Goal: Task Accomplishment & Management: Complete application form

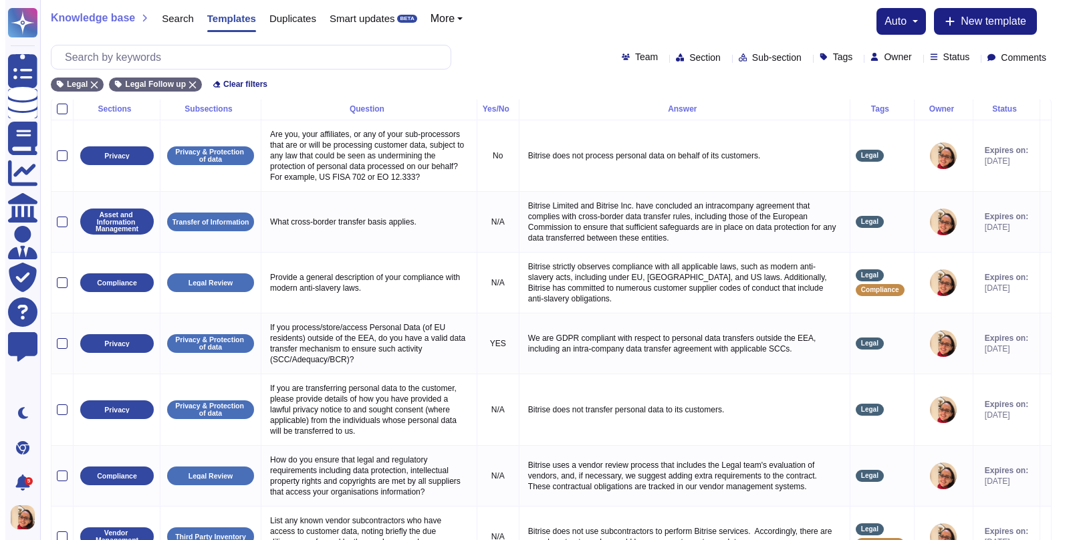
scroll to position [285, 0]
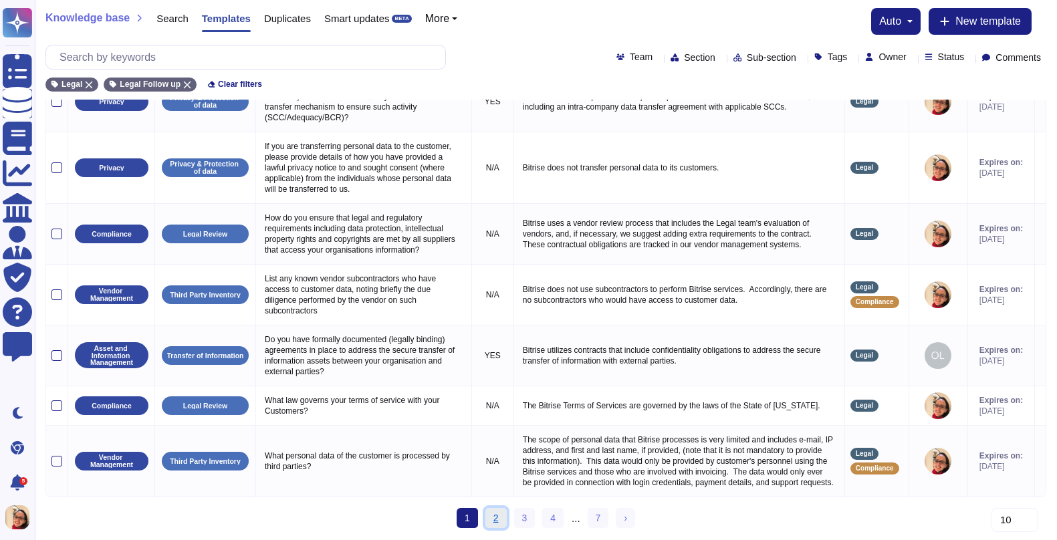
click at [495, 519] on link "2" at bounding box center [495, 518] width 21 height 20
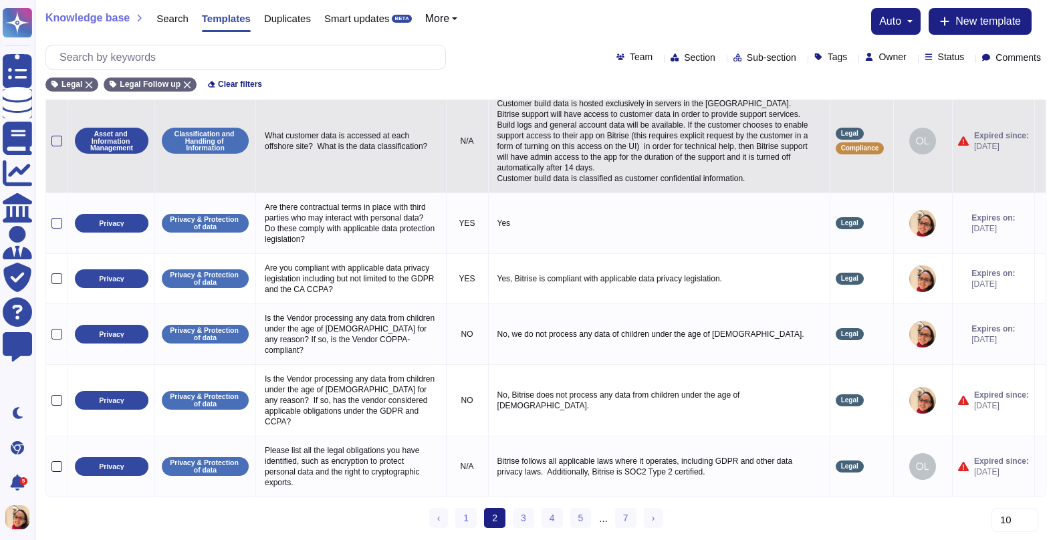
click at [629, 140] on p "Customer build data is hosted exclusively in servers in the [GEOGRAPHIC_DATA]. …" at bounding box center [659, 141] width 330 height 92
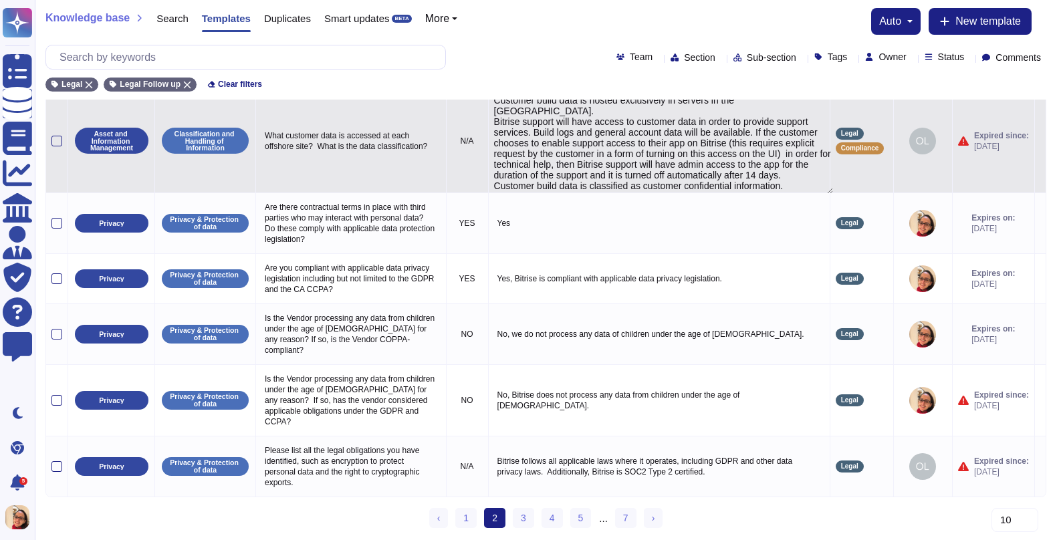
type textarea "Customer build data is hosted exclusively in servers in the [GEOGRAPHIC_DATA]. …"
click at [867, 142] on icon at bounding box center [1040, 142] width 0 height 0
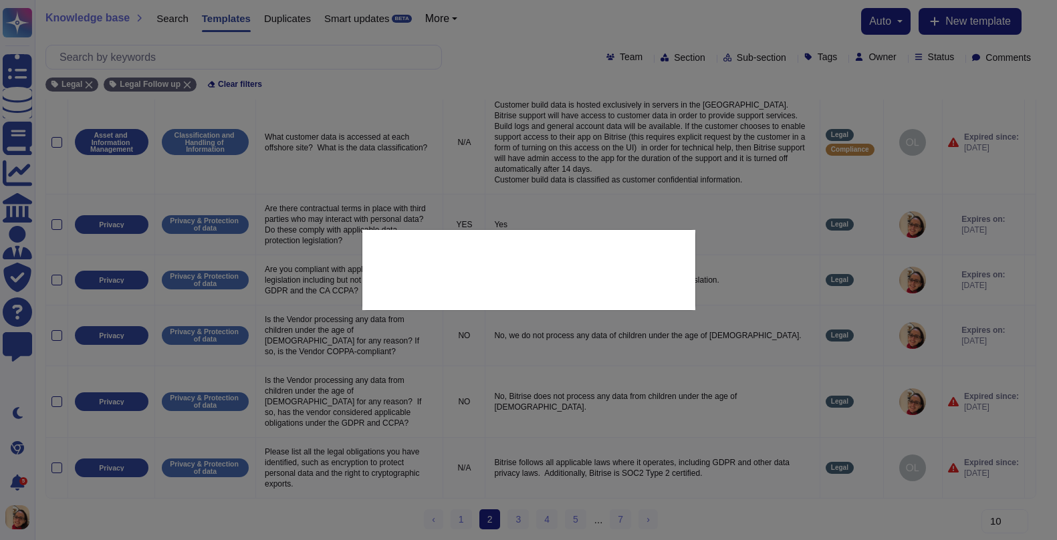
type textarea "What customer data is accessed at each offshore site? What is the data classifi…"
type textarea "Customer build data is hosted exclusively in servers in the [GEOGRAPHIC_DATA]. …"
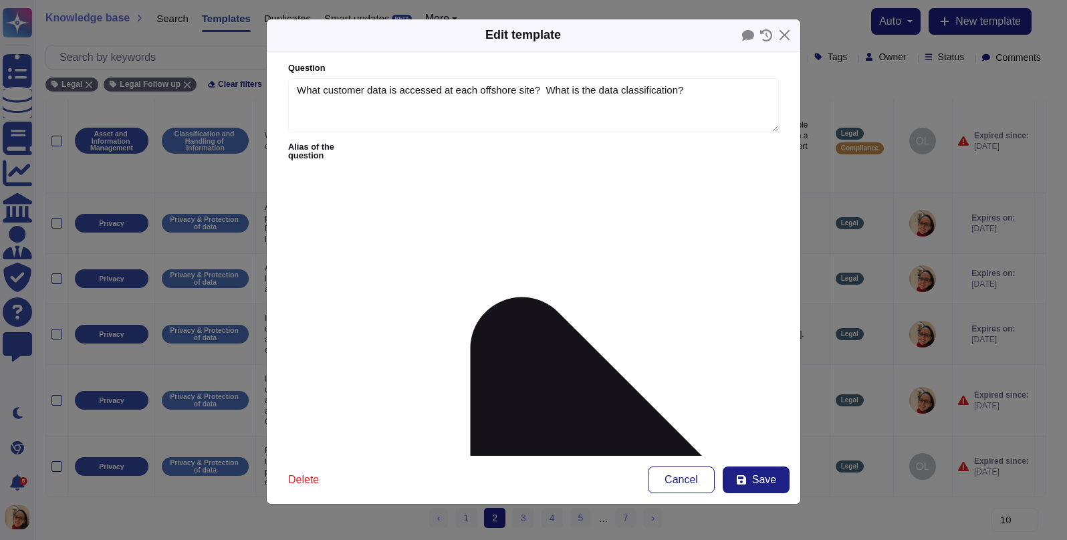
type textarea "What customer data is accessed at each offshore site? What is the data classifi…"
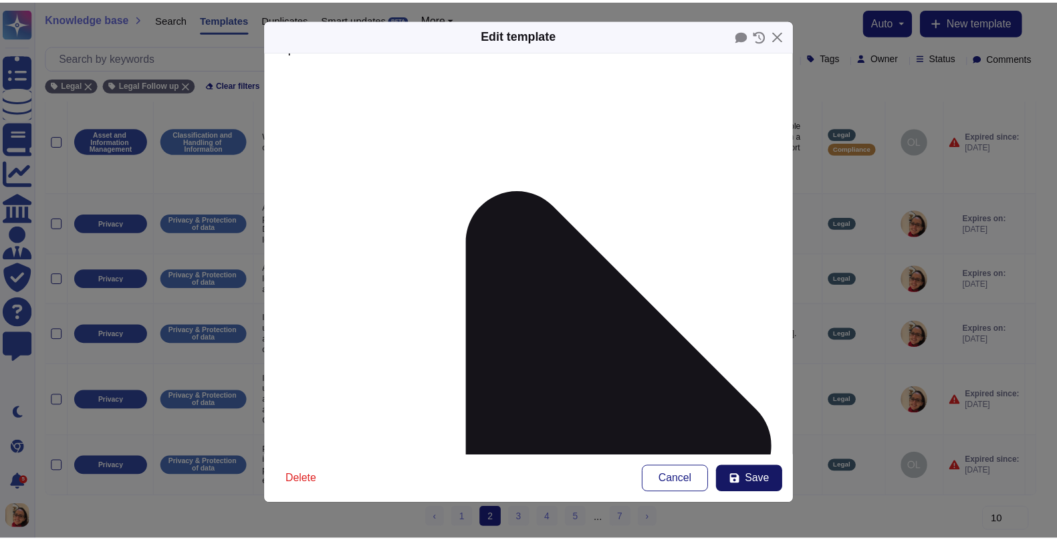
scroll to position [187, 0]
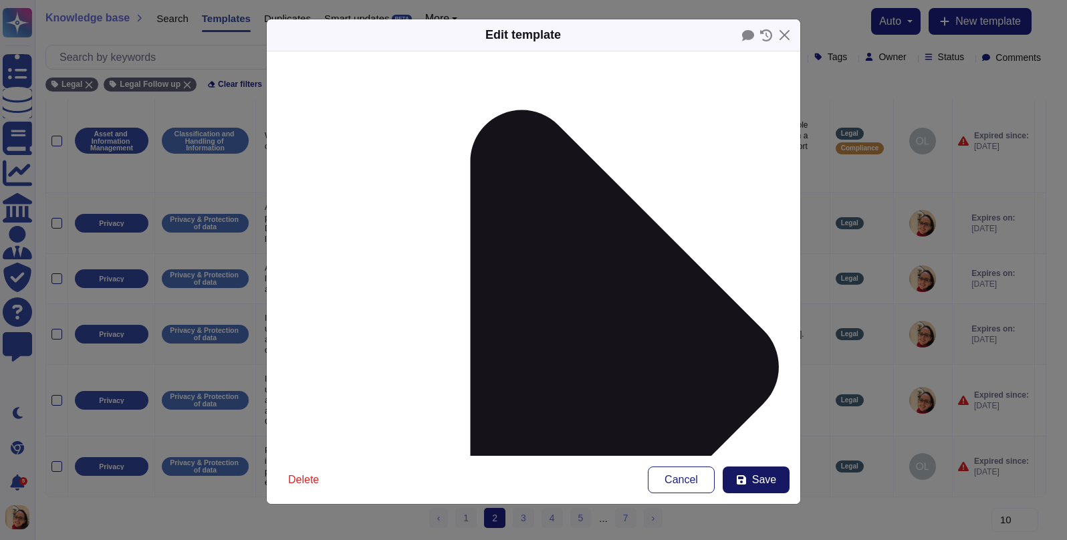
click at [779, 481] on button "Save" at bounding box center [755, 480] width 67 height 27
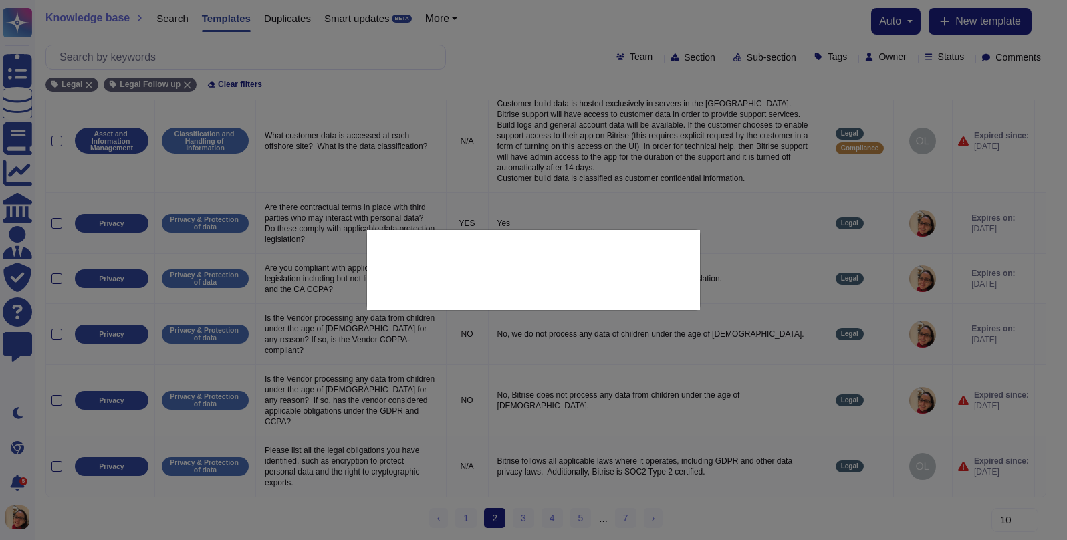
type textarea "Customer build data is hosted exclusively in servers in the [GEOGRAPHIC_DATA]. …"
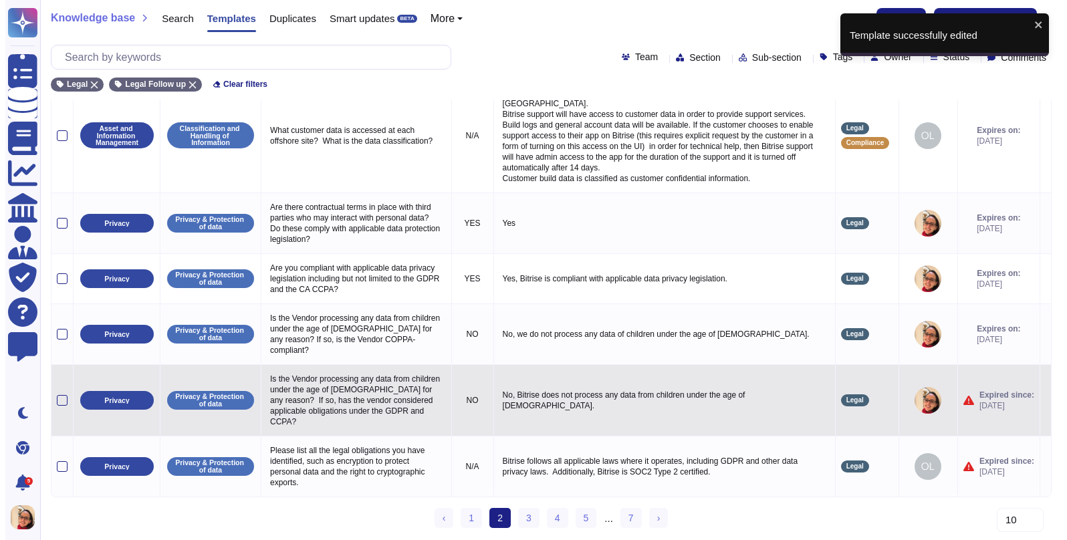
scroll to position [339, 0]
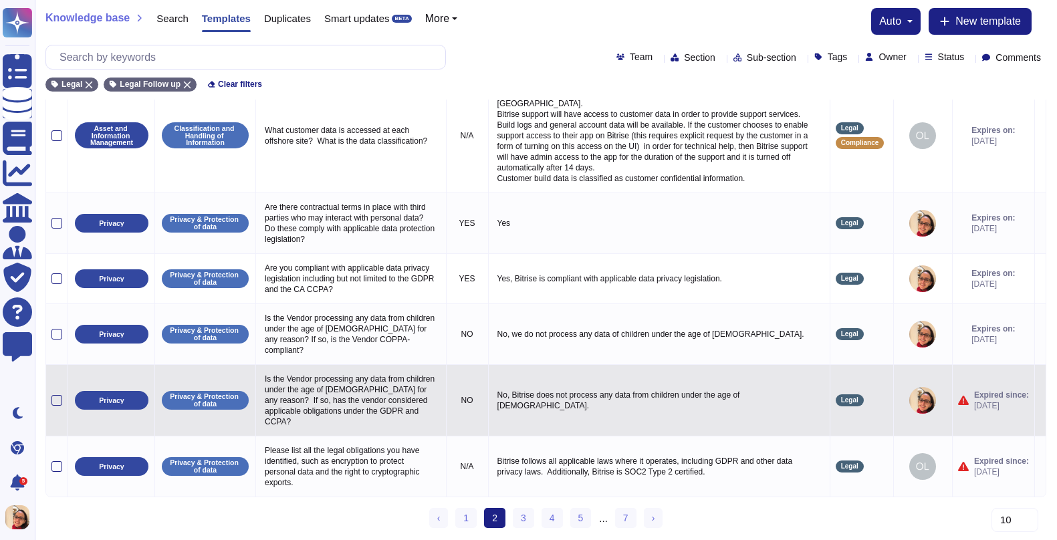
click at [867, 401] on icon at bounding box center [1040, 401] width 0 height 0
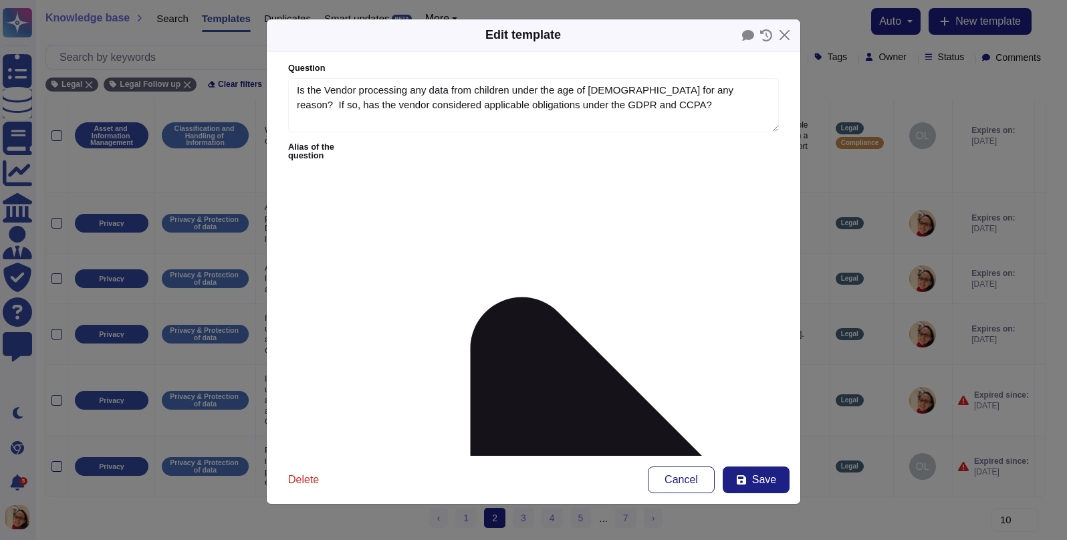
type textarea "Is the Vendor processing any data from children under the age of [DEMOGRAPHIC_D…"
type textarea "No, Bitrise does not process any data from children under the age of [DEMOGRAPH…"
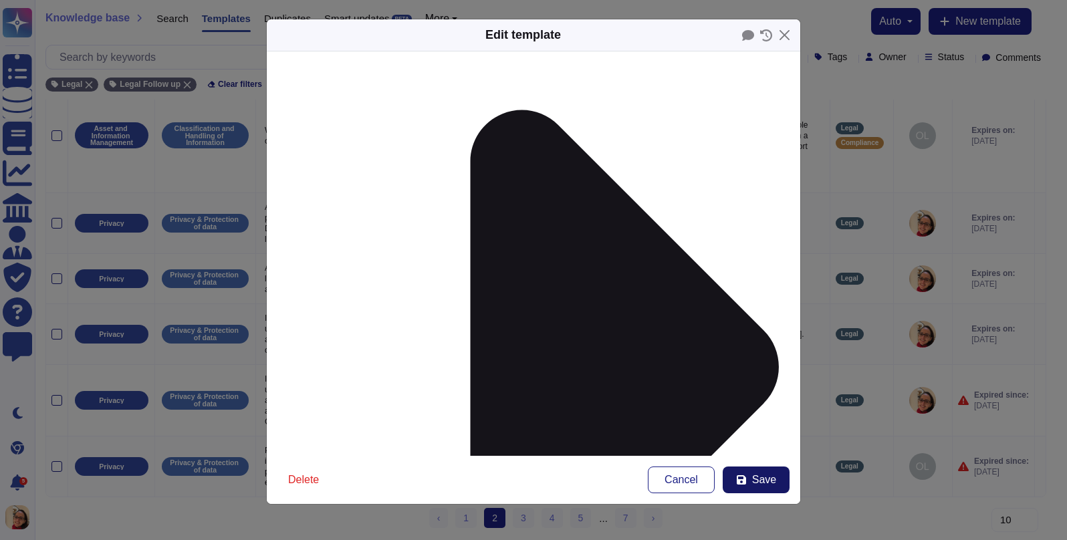
click at [742, 482] on icon at bounding box center [741, 480] width 11 height 11
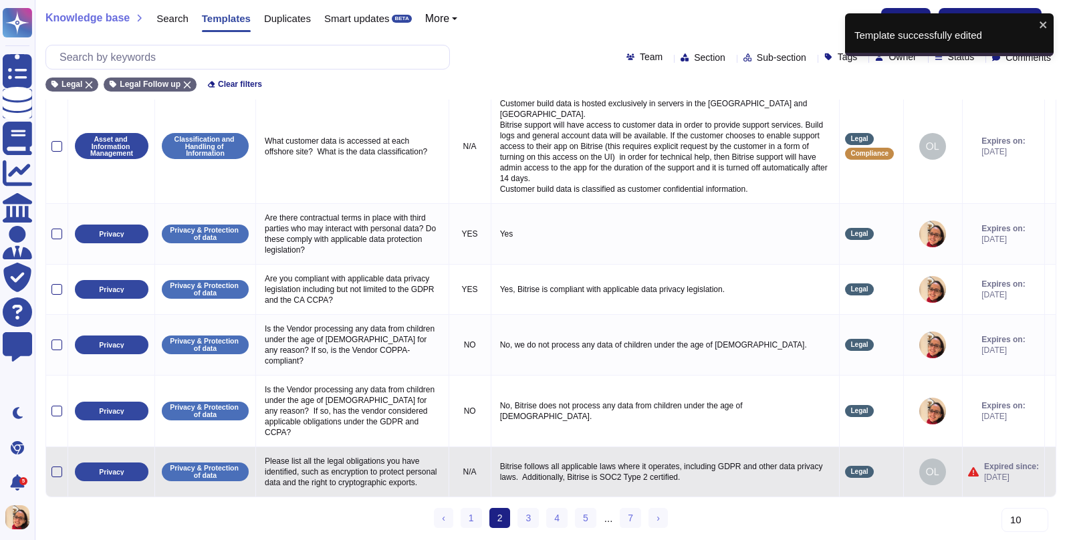
scroll to position [328, 0]
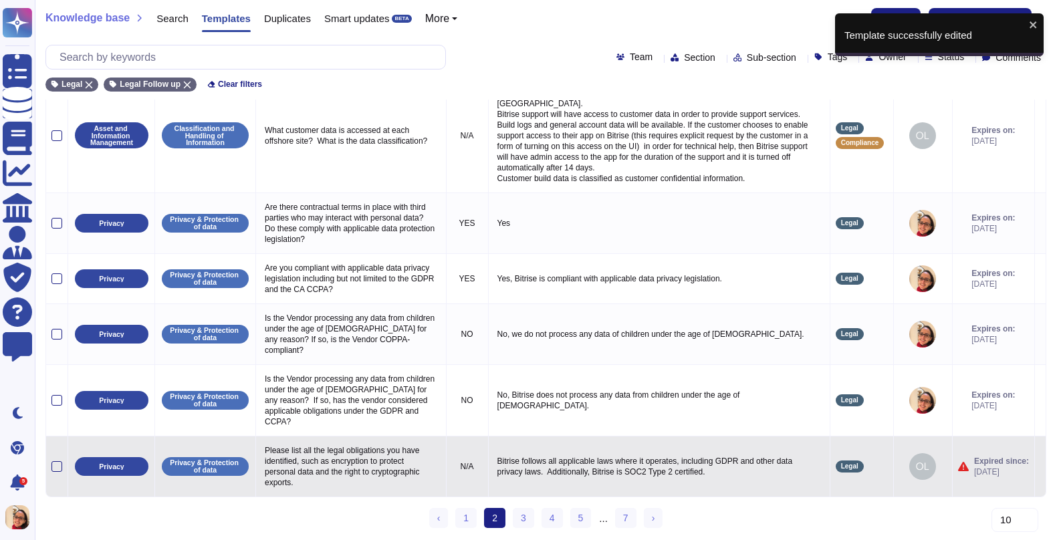
click at [867, 467] on icon at bounding box center [1040, 467] width 0 height 0
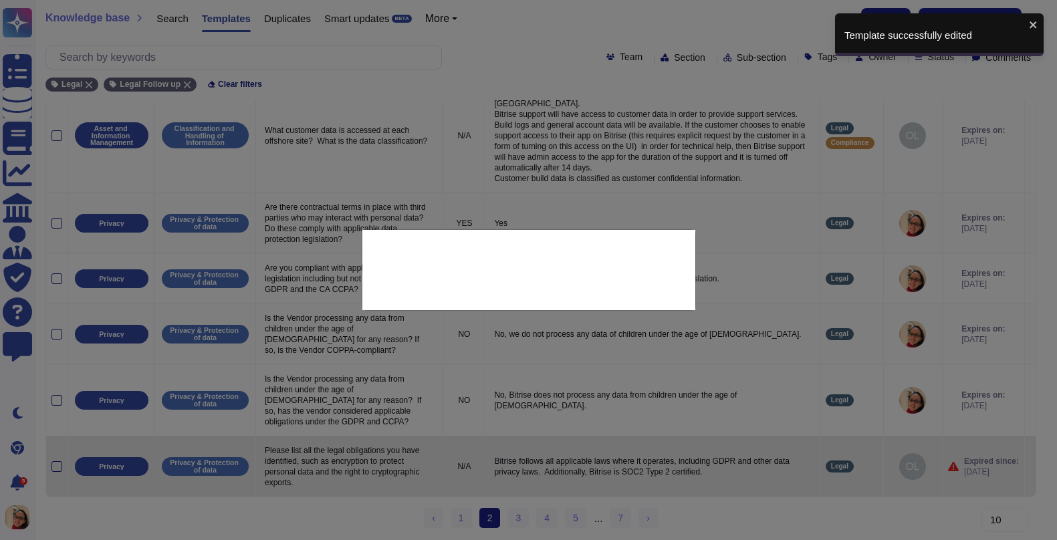
type textarea "Please list all the legal obligations you have identified, such as encryption t…"
type textarea "Bitrise follows all applicable laws where it operates, including GDPR and other…"
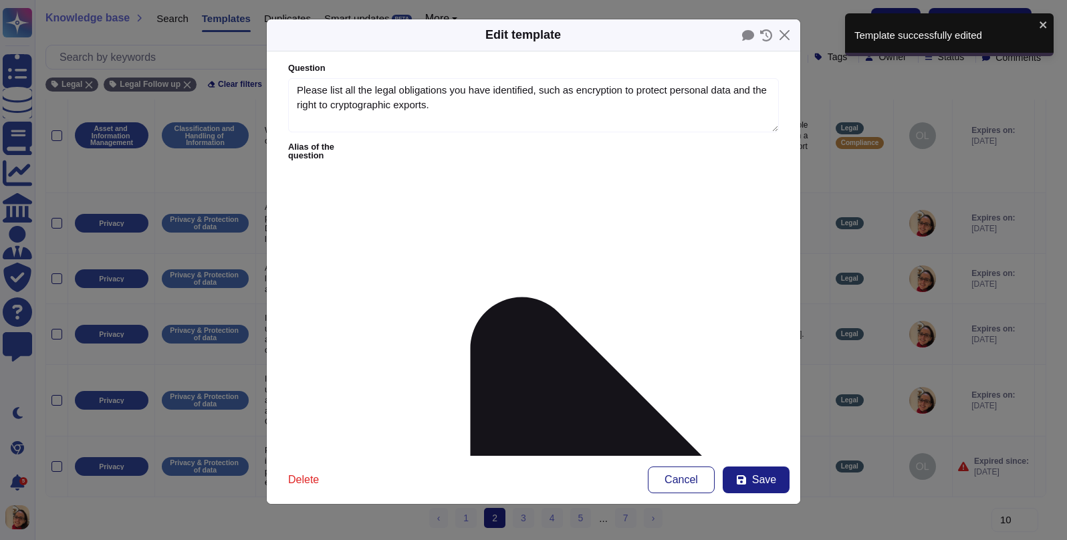
type textarea "Please list all the legal obligations you have identified, such as encryption t…"
type textarea "Bitrise follows all applicable laws where it operates, including GDPR and other…"
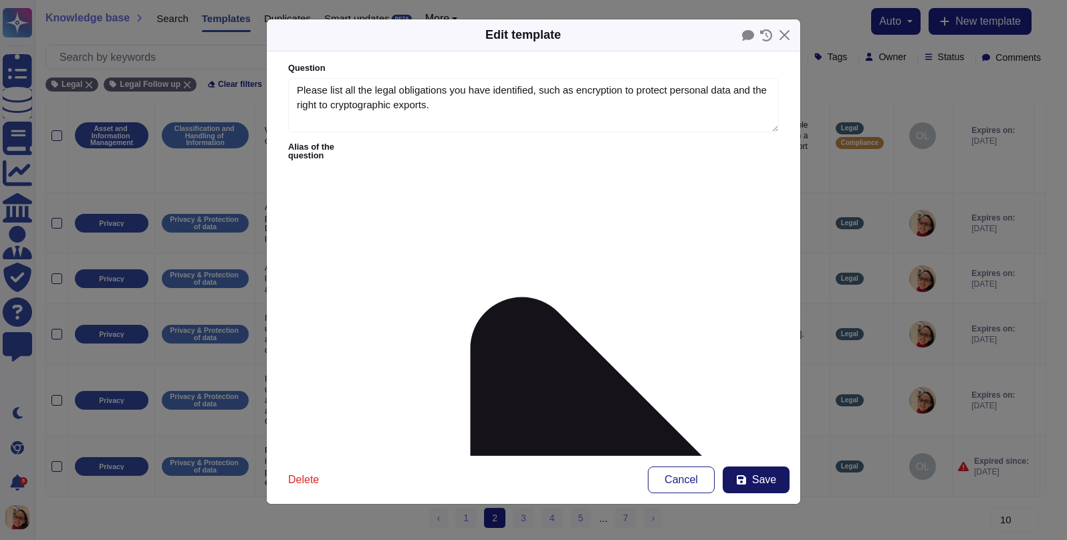
click at [777, 484] on button "Save" at bounding box center [755, 480] width 67 height 27
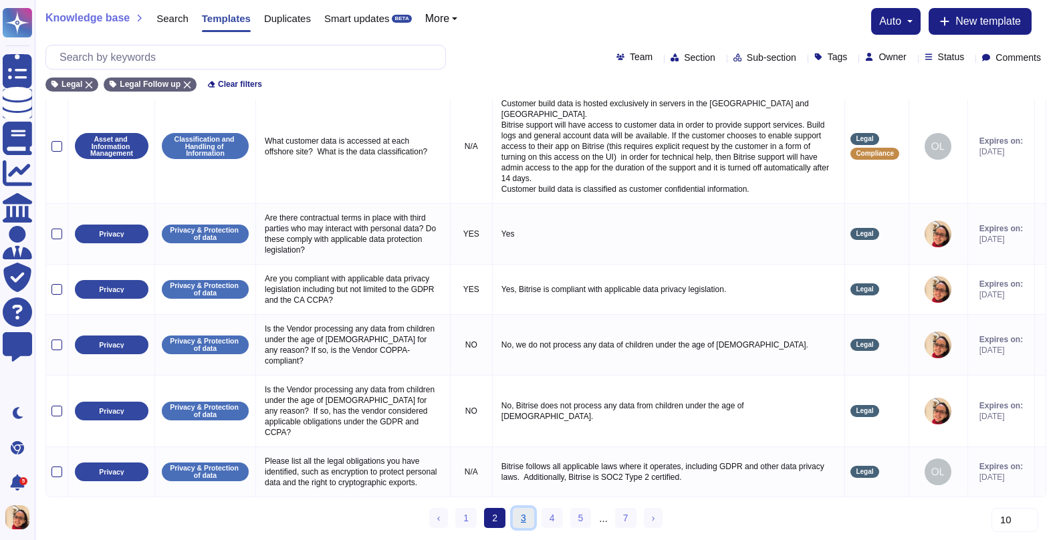
click at [519, 515] on link "3" at bounding box center [523, 518] width 21 height 20
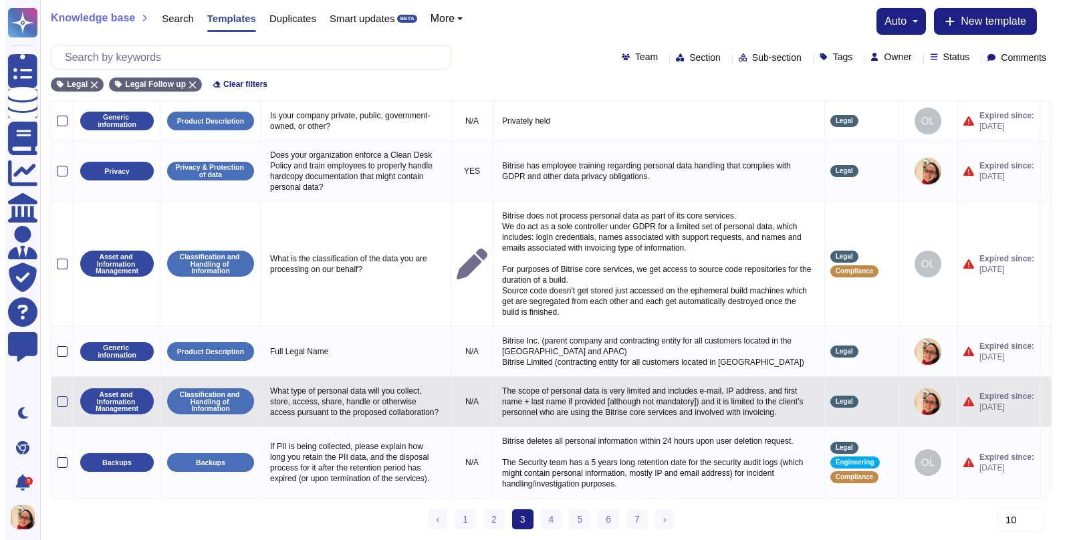
scroll to position [0, 0]
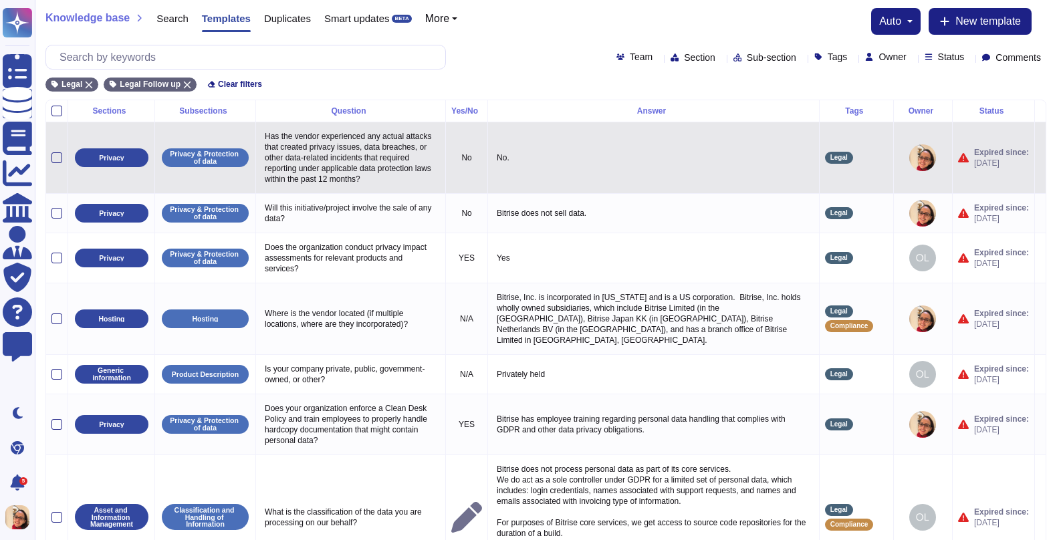
click at [867, 158] on icon at bounding box center [1040, 158] width 0 height 0
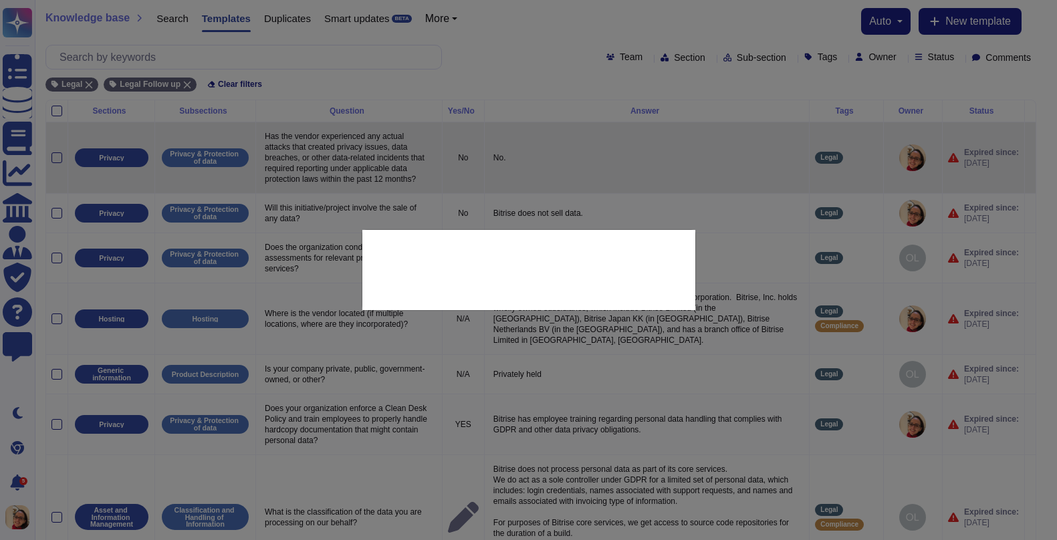
type textarea "Has the vendor experienced any actual attacks that created privacy issues, data…"
type textarea "No."
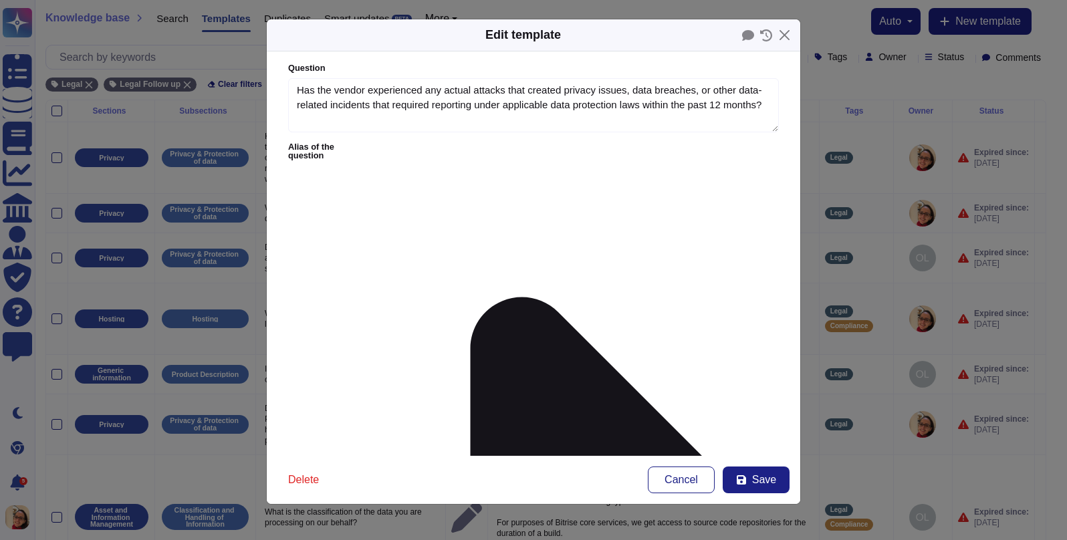
type textarea "Has the vendor experienced any actual attacks that created privacy issues, data…"
type textarea "No."
click at [775, 489] on button "Save" at bounding box center [755, 480] width 67 height 27
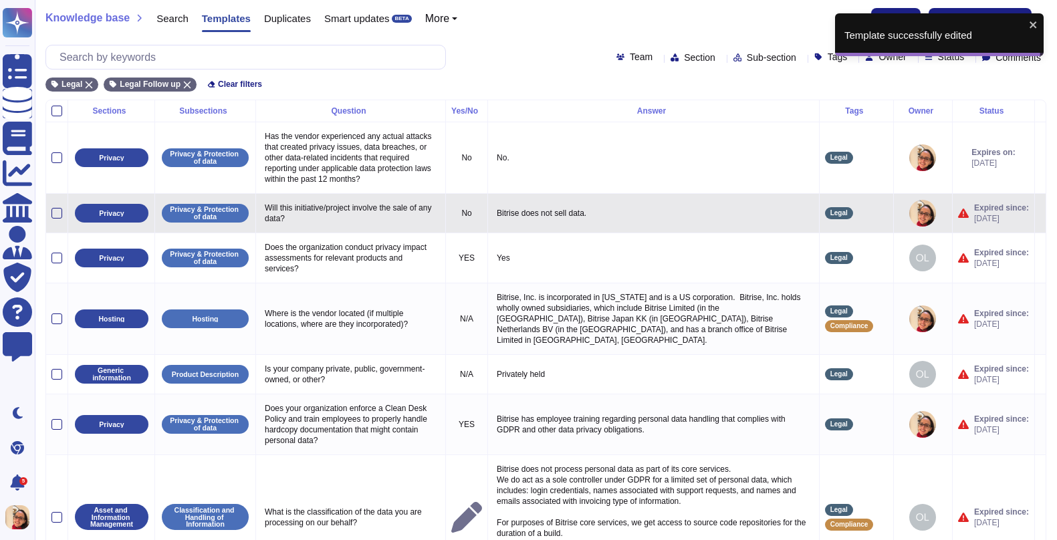
click at [867, 212] on td at bounding box center [1039, 212] width 11 height 39
click at [867, 214] on icon at bounding box center [1040, 214] width 0 height 0
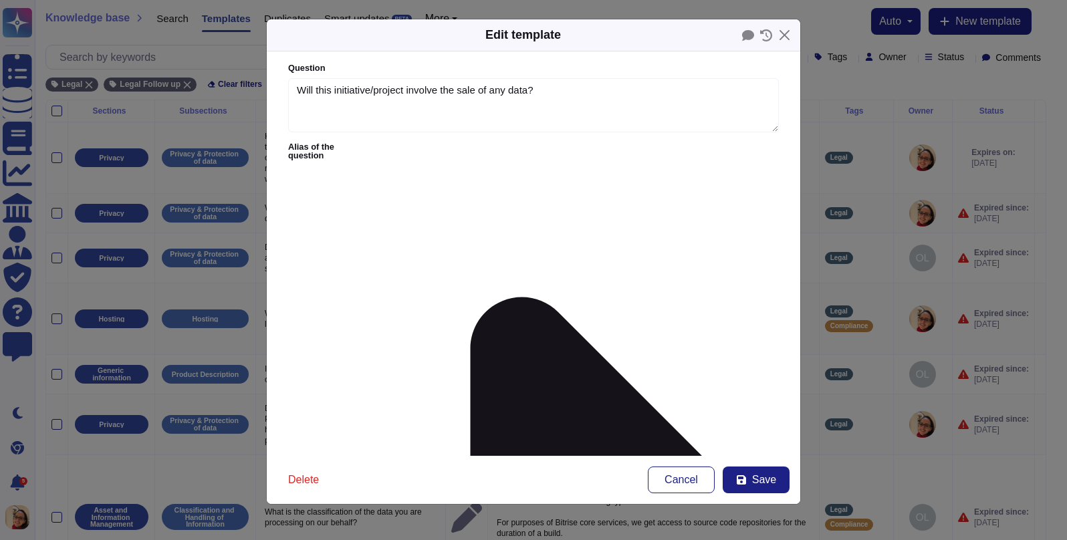
type textarea "Will this initiative/project involve the sale of any data?"
type textarea "Bitrise does not sell data."
click at [764, 485] on span "Save" at bounding box center [764, 480] width 24 height 11
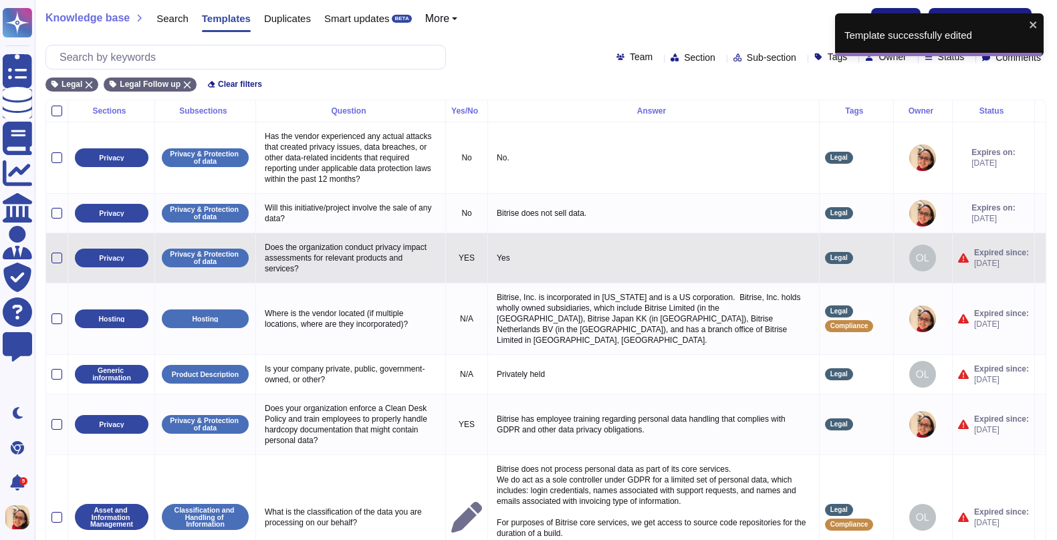
click at [867, 259] on icon at bounding box center [1040, 259] width 0 height 0
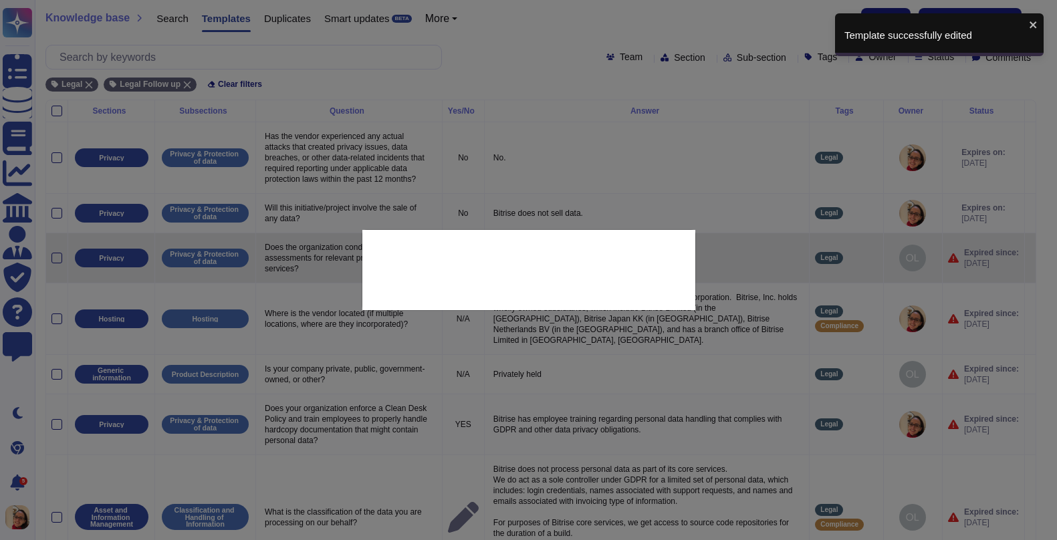
type textarea "Does the organization conduct privacy impact assessments for relevant products …"
type textarea "Yes"
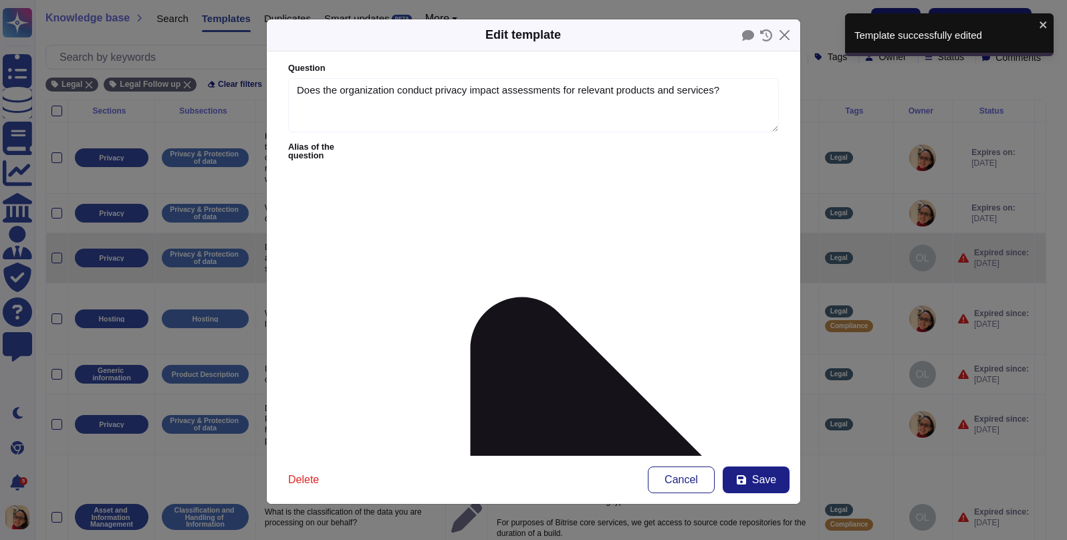
type textarea "Does the organization conduct privacy impact assessments for relevant products …"
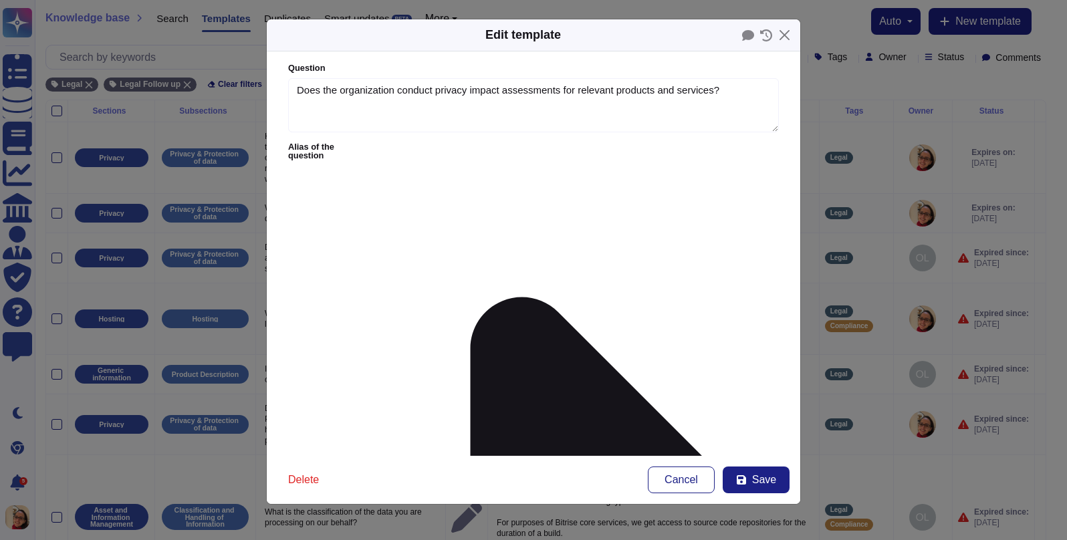
type textarea "Yes, when required."
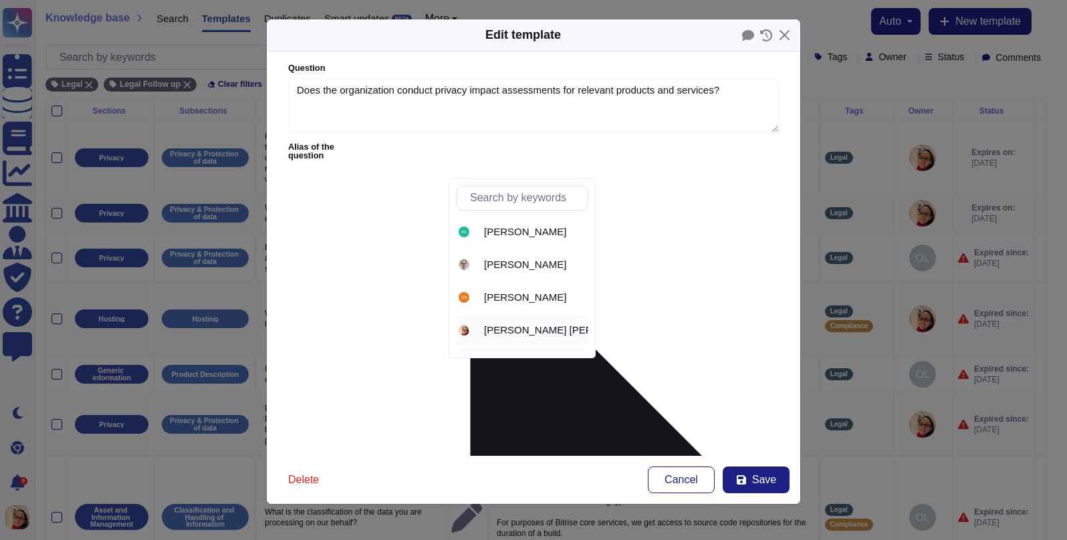
click at [543, 333] on span "[PERSON_NAME] [PERSON_NAME]" at bounding box center [568, 330] width 168 height 12
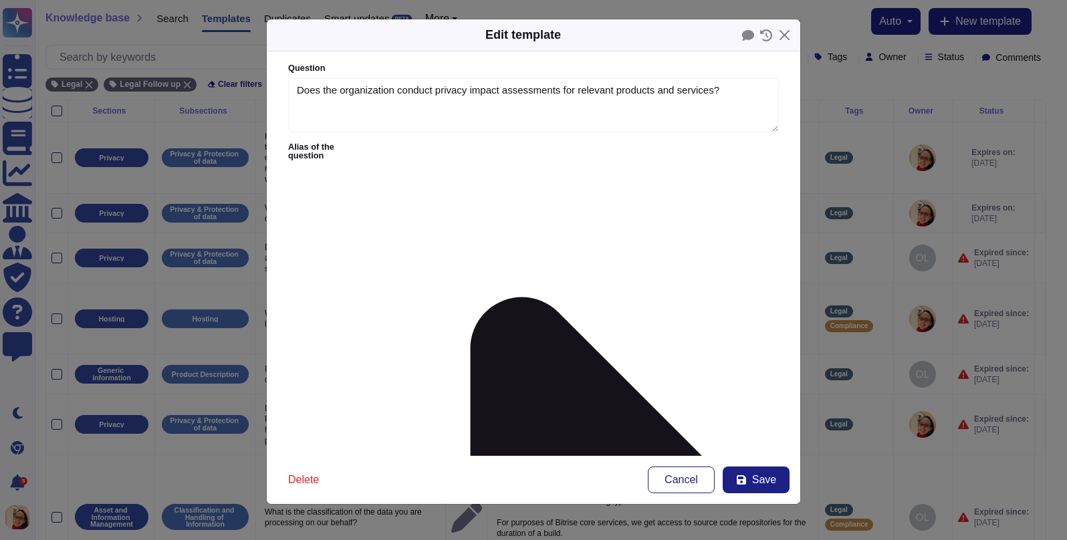
type input "ol"
click at [548, 233] on span "[PERSON_NAME]" at bounding box center [525, 232] width 82 height 12
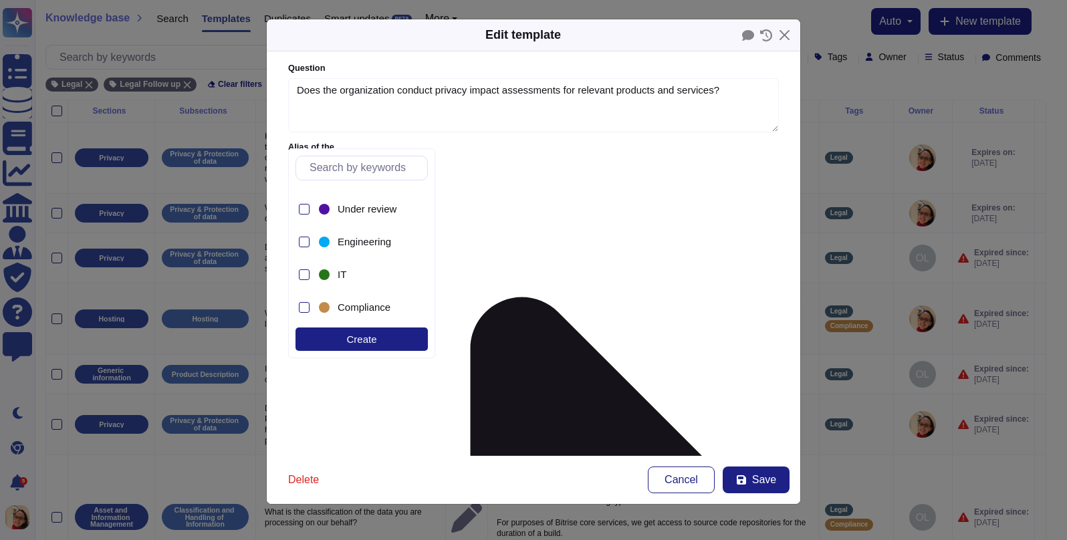
scroll to position [322, 0]
click at [303, 276] on div at bounding box center [304, 272] width 11 height 11
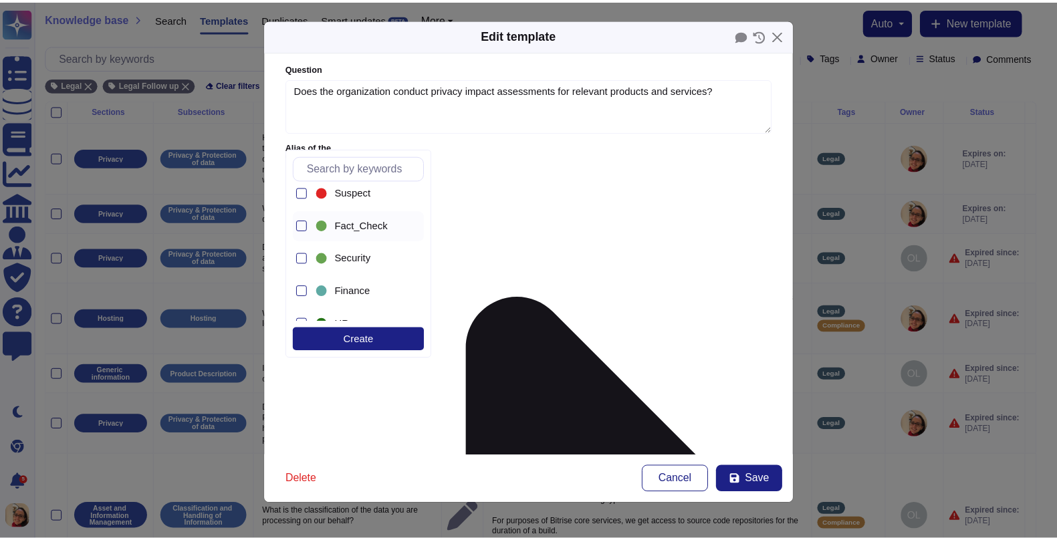
scroll to position [71, 0]
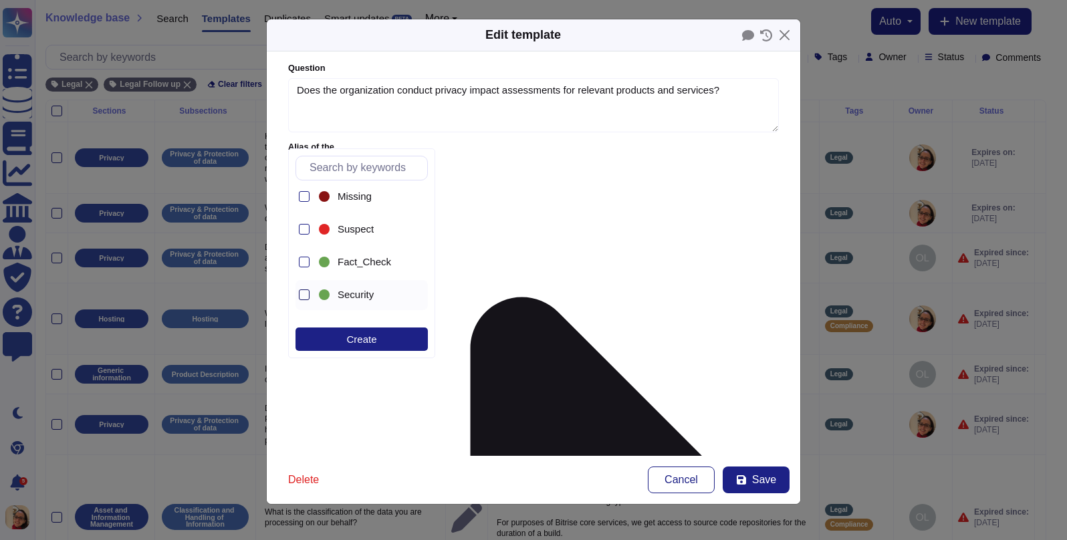
click at [303, 294] on div at bounding box center [304, 294] width 11 height 11
click at [758, 477] on span "Save" at bounding box center [764, 480] width 24 height 11
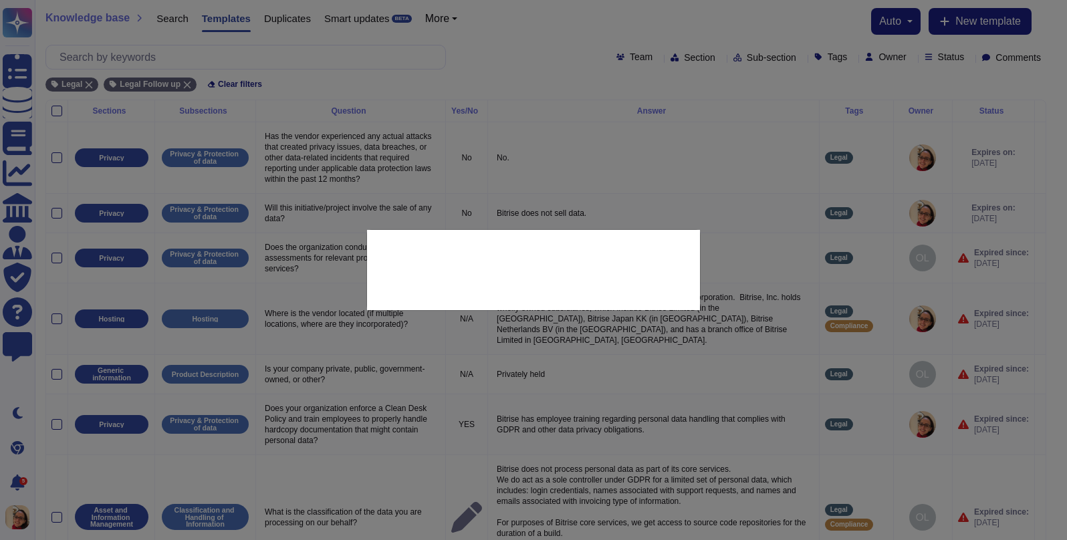
type textarea "Yes"
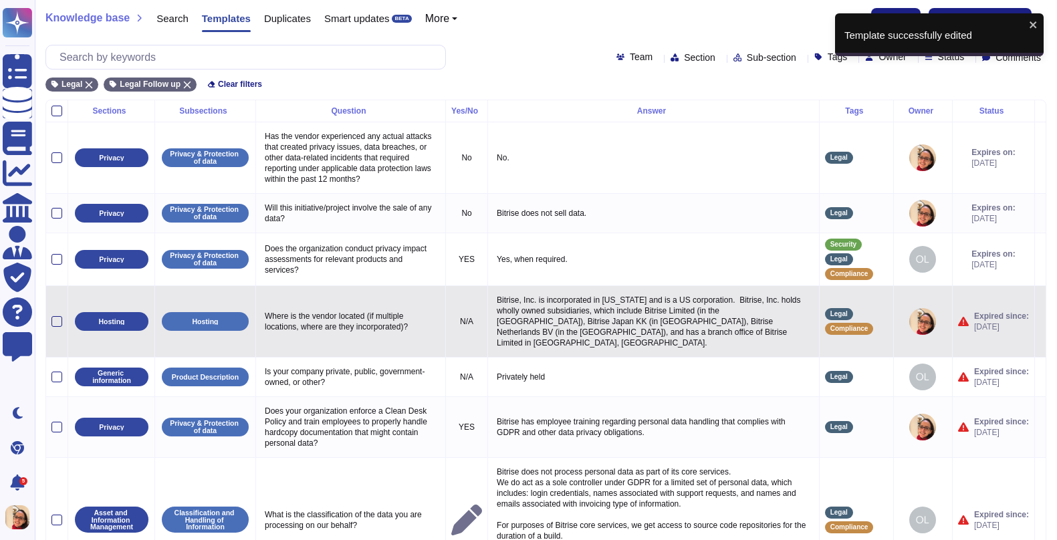
click at [867, 322] on icon at bounding box center [1040, 322] width 0 height 0
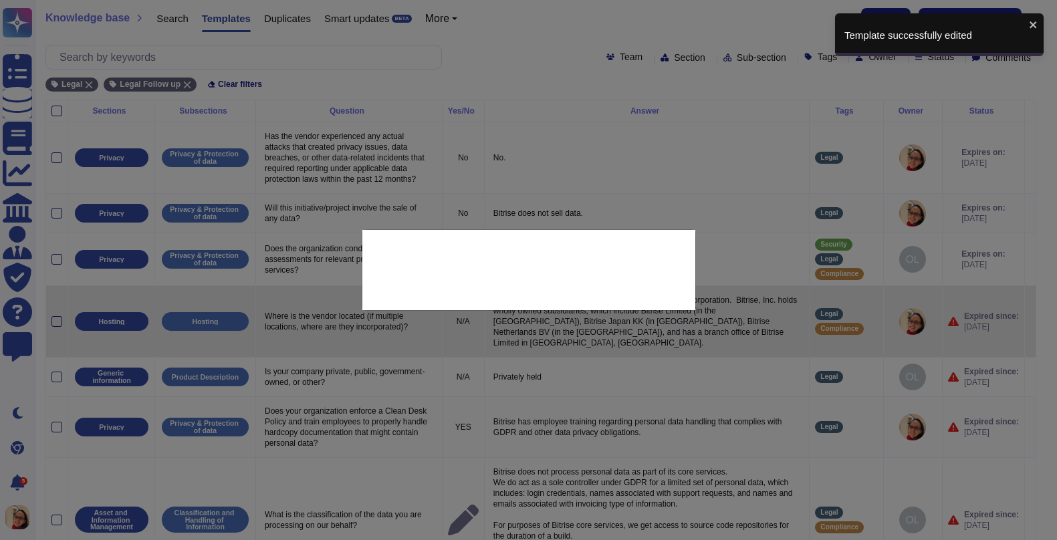
type textarea "Where is the vendor located (if multiple locations, where are they incorporated…"
type textarea "Bitrise, Inc. is incorporated in [US_STATE] and is a US corporation. Bitrise, I…"
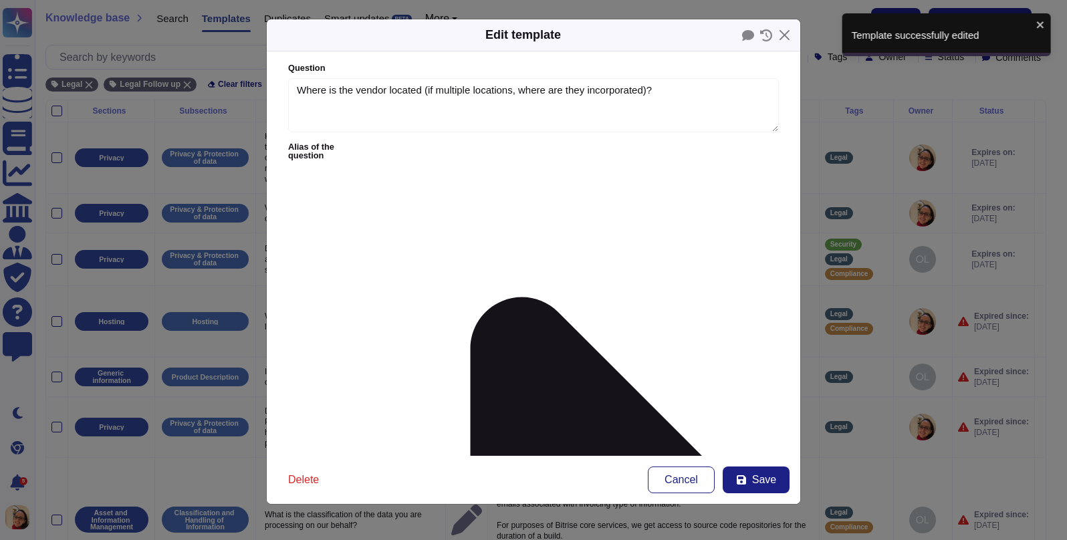
type textarea "Where is the vendor located (if multiple locations, where are they incorporated…"
type textarea "Bitrise, Inc. is incorporated in [US_STATE] and is a US corporation. Bitrise, I…"
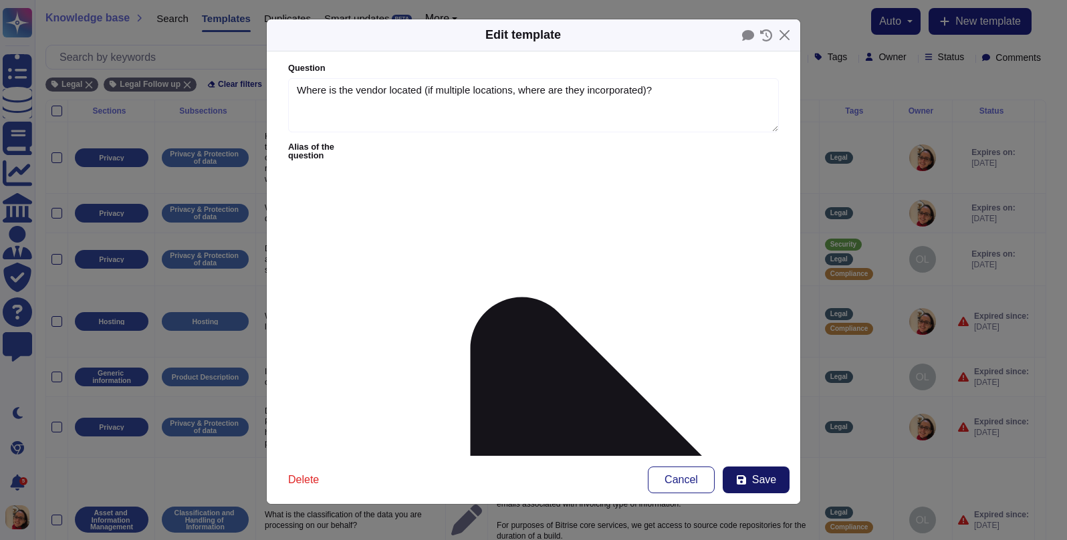
click at [761, 480] on span "Save" at bounding box center [764, 480] width 24 height 11
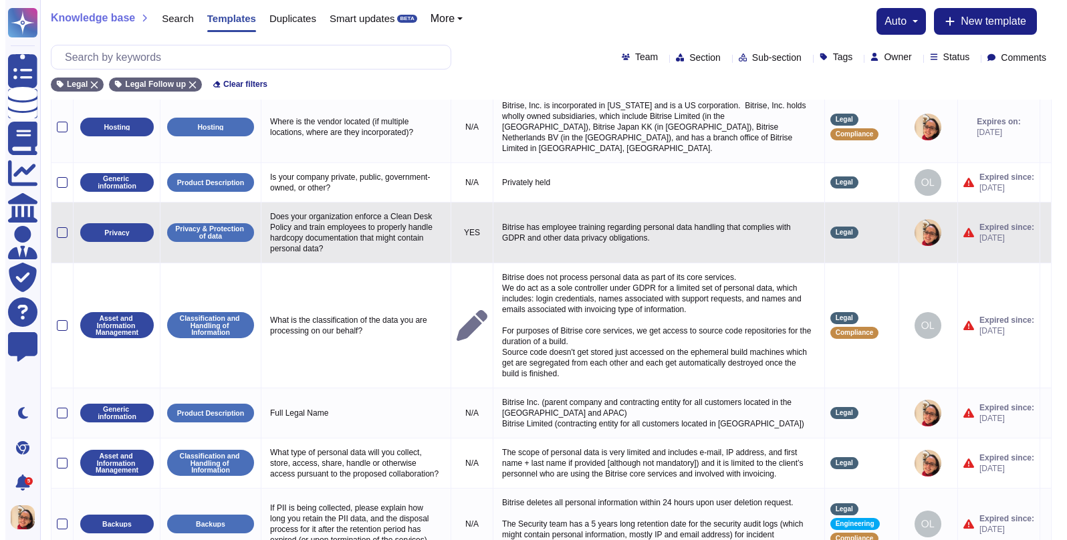
scroll to position [132, 0]
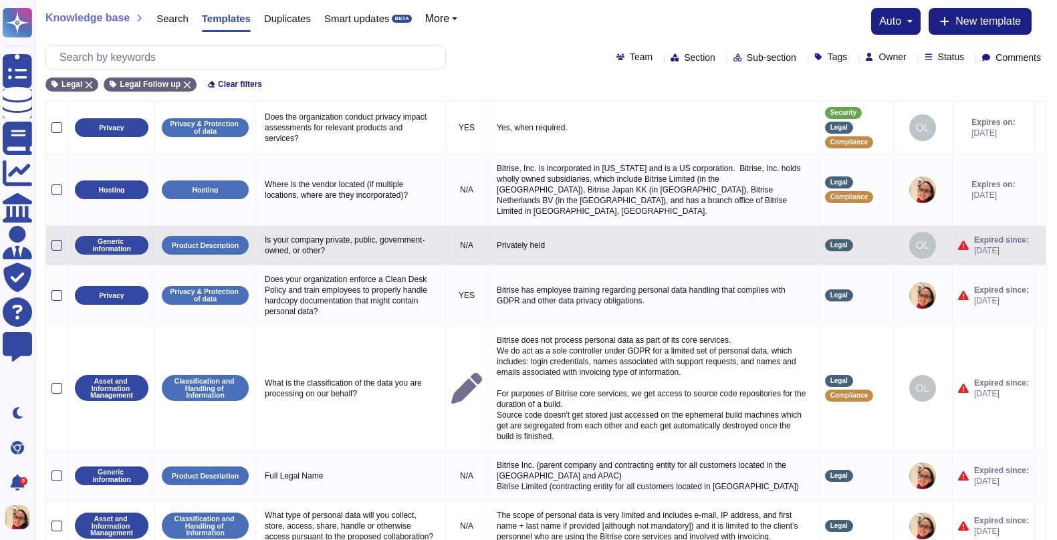
click at [867, 246] on icon at bounding box center [1040, 246] width 0 height 0
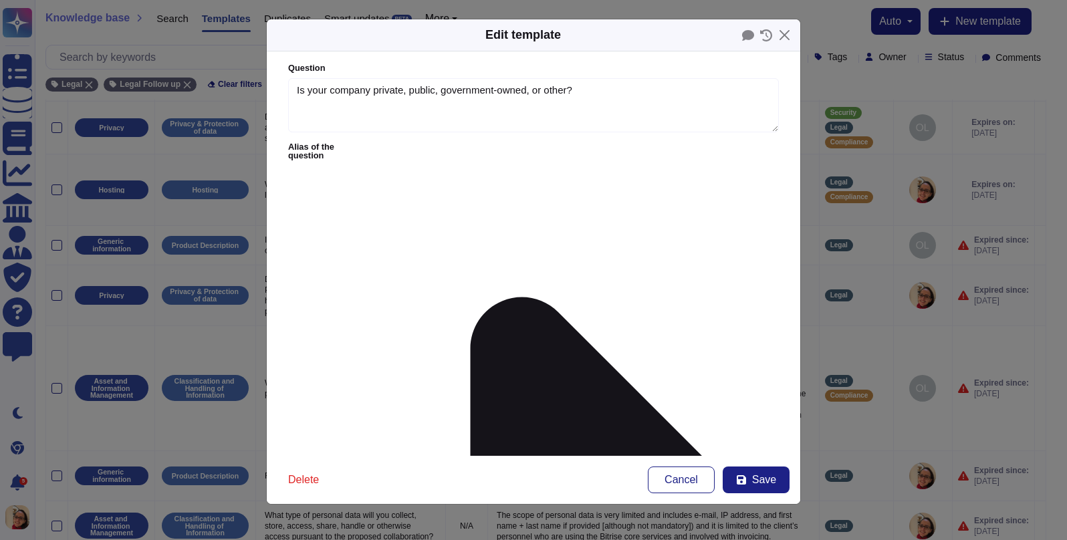
type textarea "Is your company private, public, government-owned, or other?"
type textarea "Privately held"
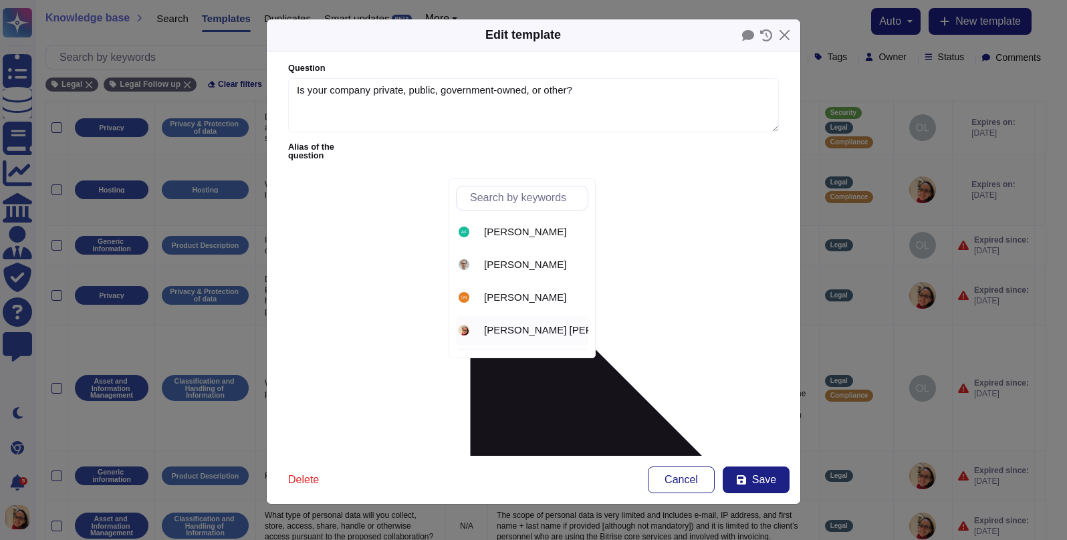
click at [535, 329] on span "[PERSON_NAME] [PERSON_NAME]" at bounding box center [568, 330] width 168 height 12
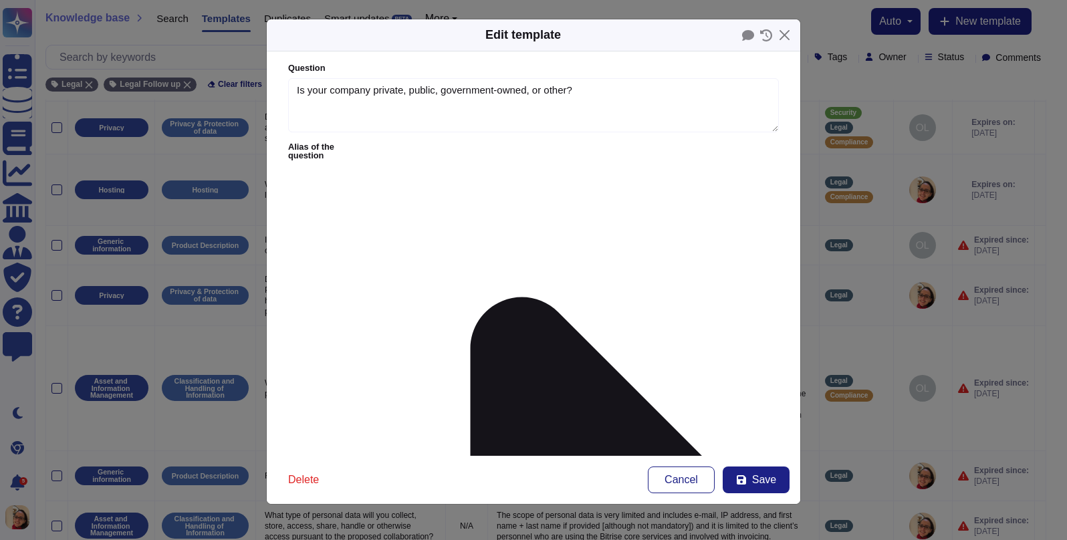
click at [757, 496] on div "Delete Cancel Save" at bounding box center [533, 480] width 533 height 48
click at [749, 478] on button "Save" at bounding box center [755, 480] width 67 height 27
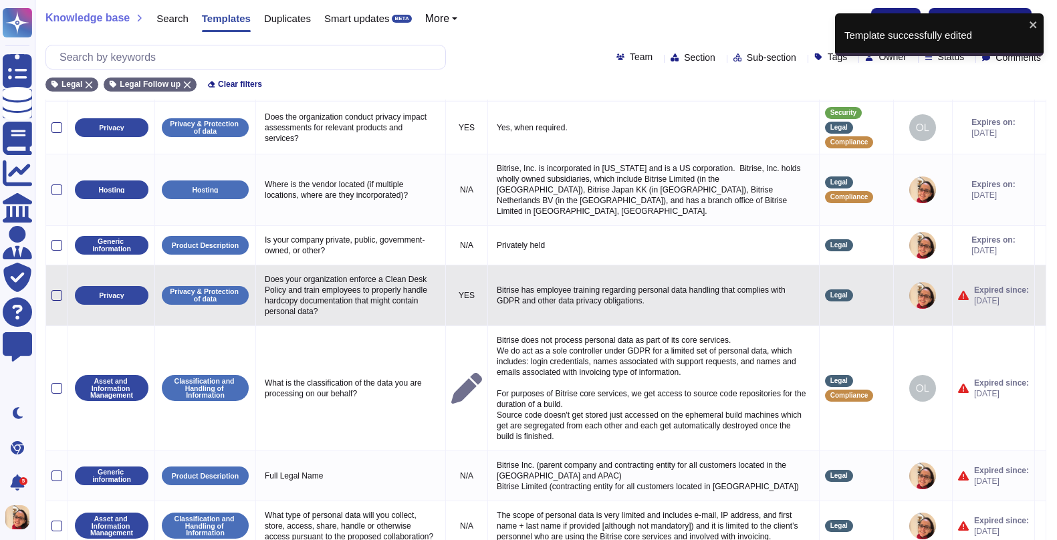
click at [867, 296] on icon at bounding box center [1040, 296] width 0 height 0
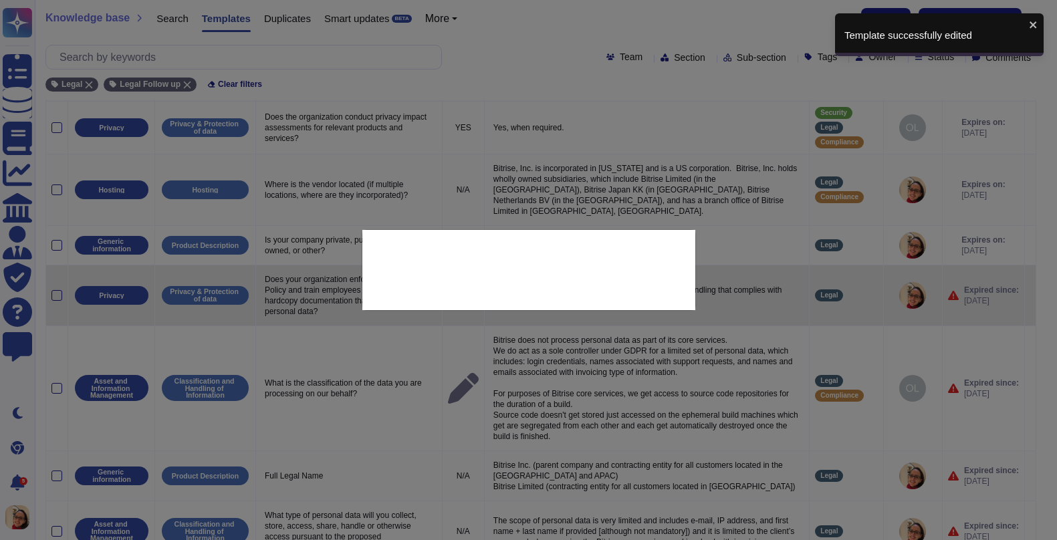
type textarea "Does your organization enforce a Clean Desk Policy and train employees to prope…"
type textarea "Bitrise has employee training regarding personal data handling that complies wi…"
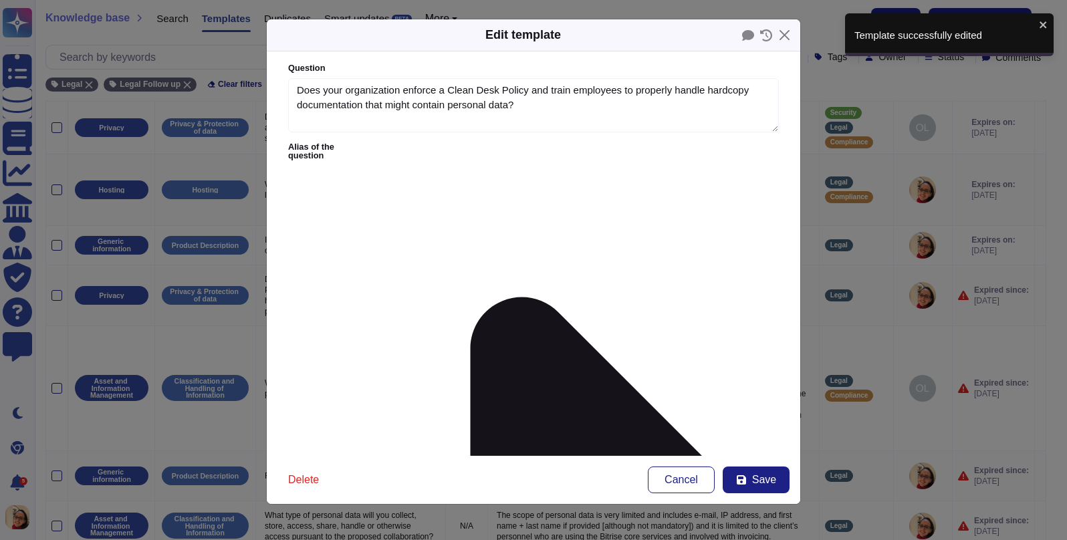
type textarea "Does your organization enforce a Clean Desk Policy and train employees to prope…"
type textarea "Bitrise has employee training regarding personal data handling that complies wi…"
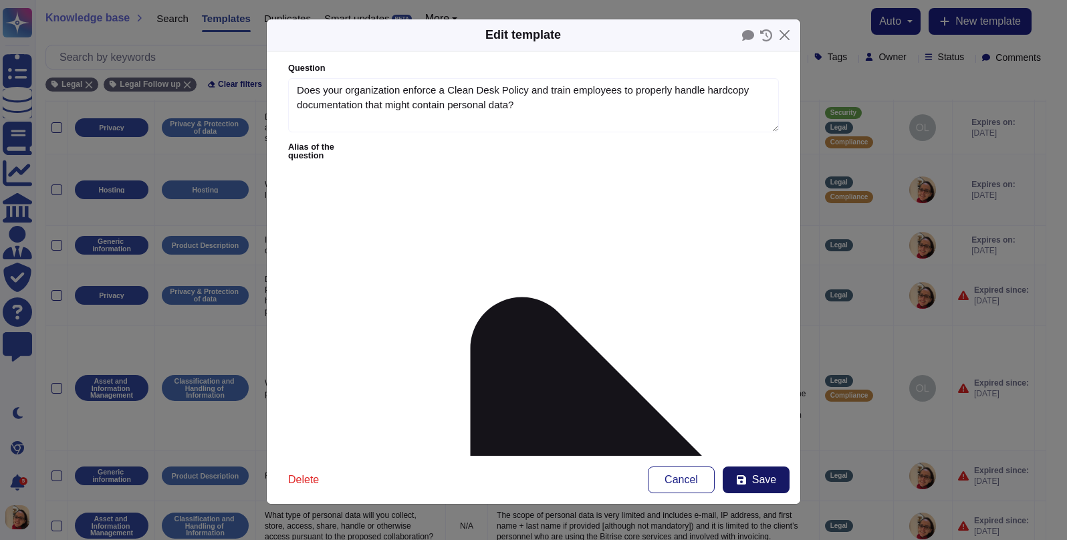
click at [768, 483] on span "Save" at bounding box center [764, 480] width 24 height 11
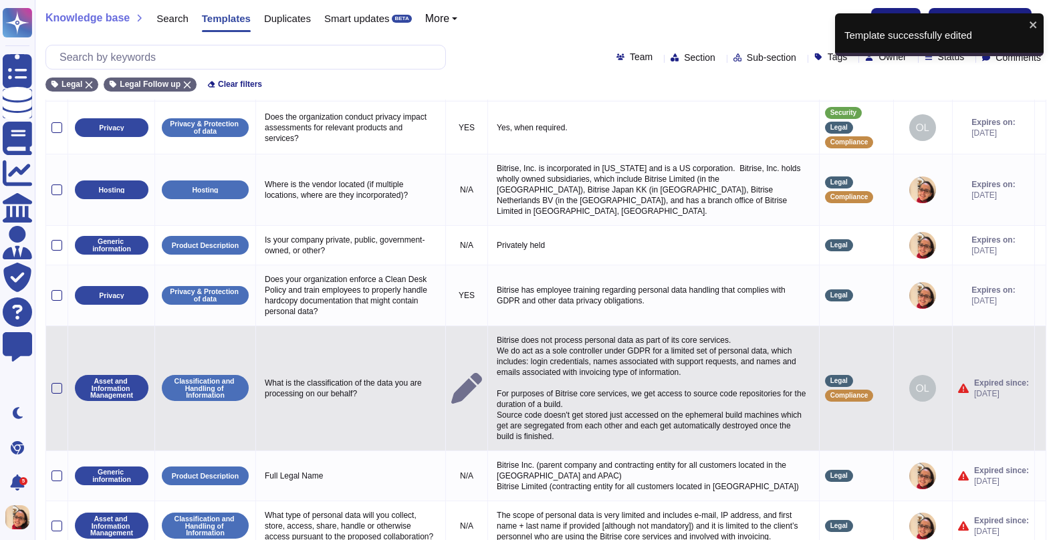
click at [867, 389] on icon at bounding box center [1040, 389] width 0 height 0
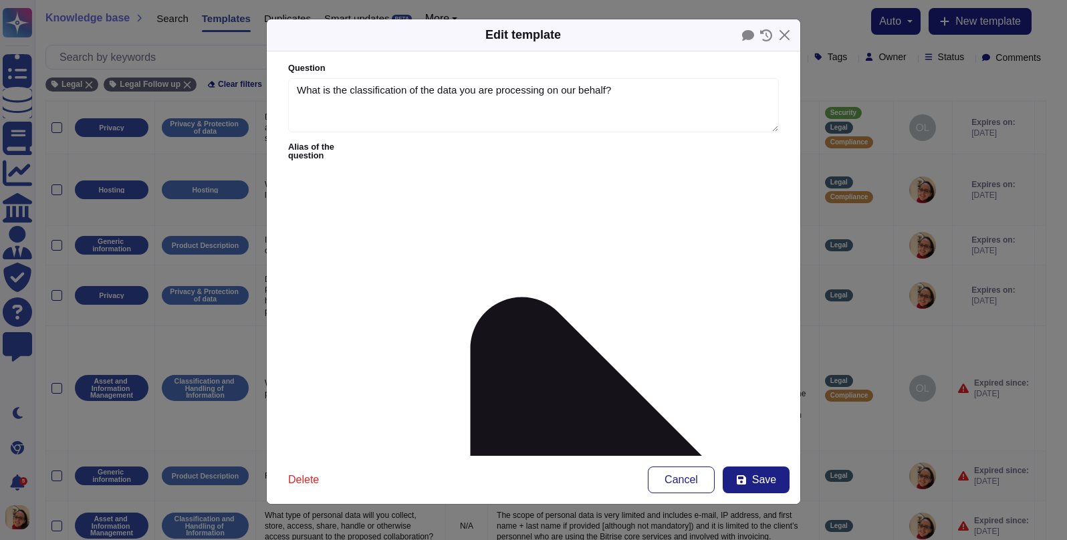
type textarea "What is the classification of the data you are processing on our behalf?"
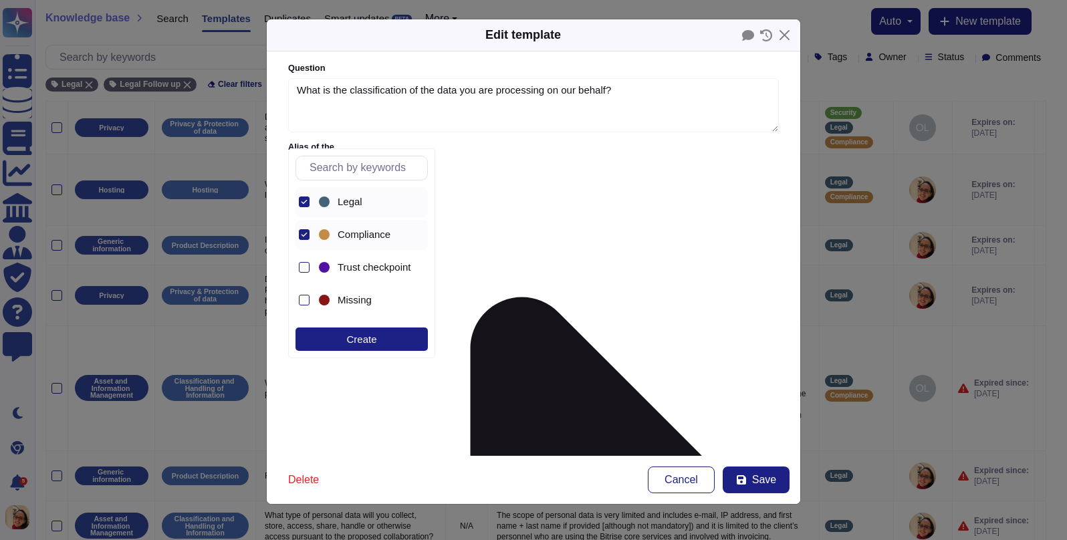
click at [534, 321] on form "Question What is the classification of the data you are processing on our behal…" at bounding box center [533, 253] width 533 height 404
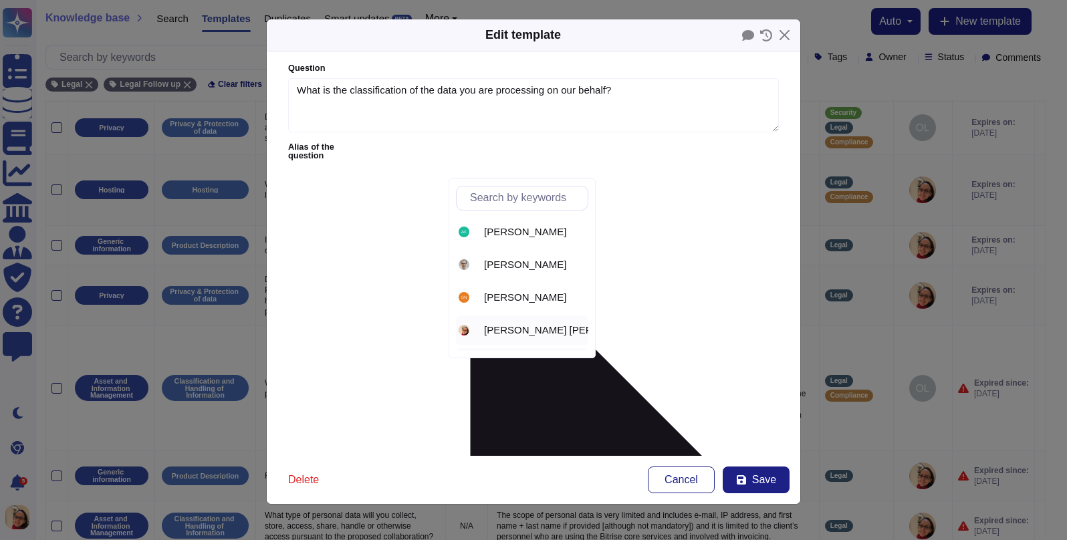
click at [533, 319] on div "[PERSON_NAME] [PERSON_NAME]" at bounding box center [522, 330] width 132 height 30
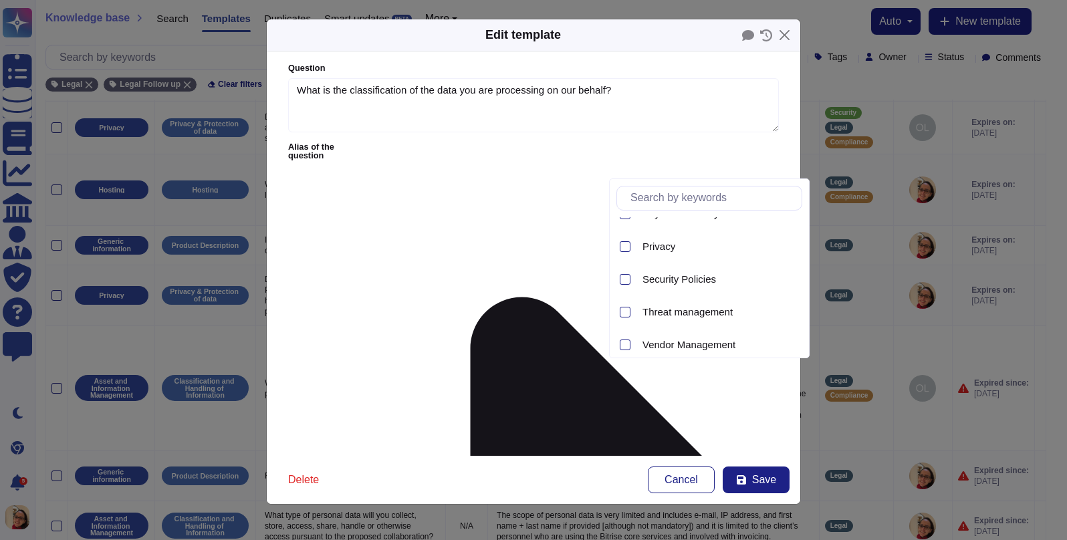
scroll to position [542, 0]
click at [621, 247] on div at bounding box center [625, 246] width 11 height 11
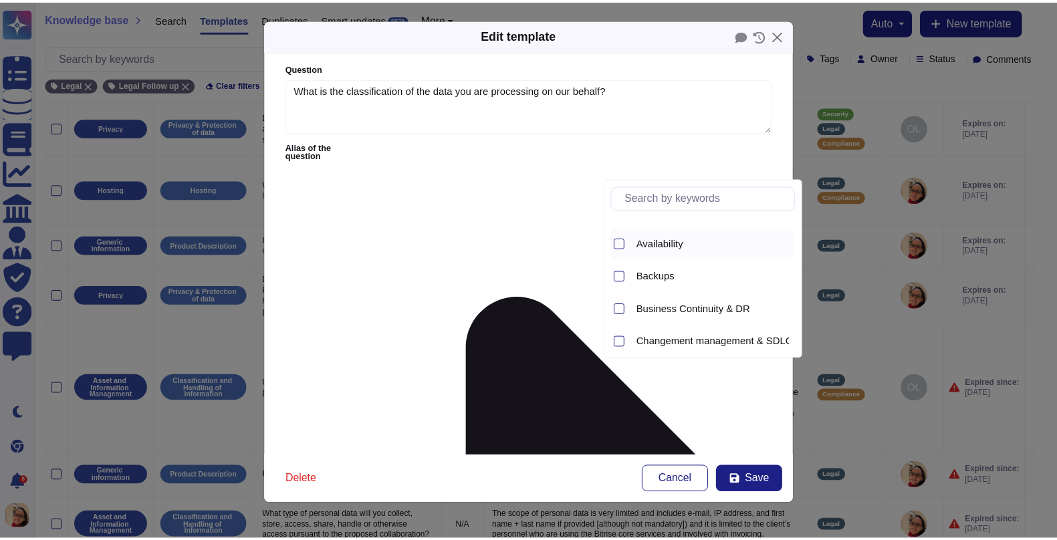
scroll to position [0, 0]
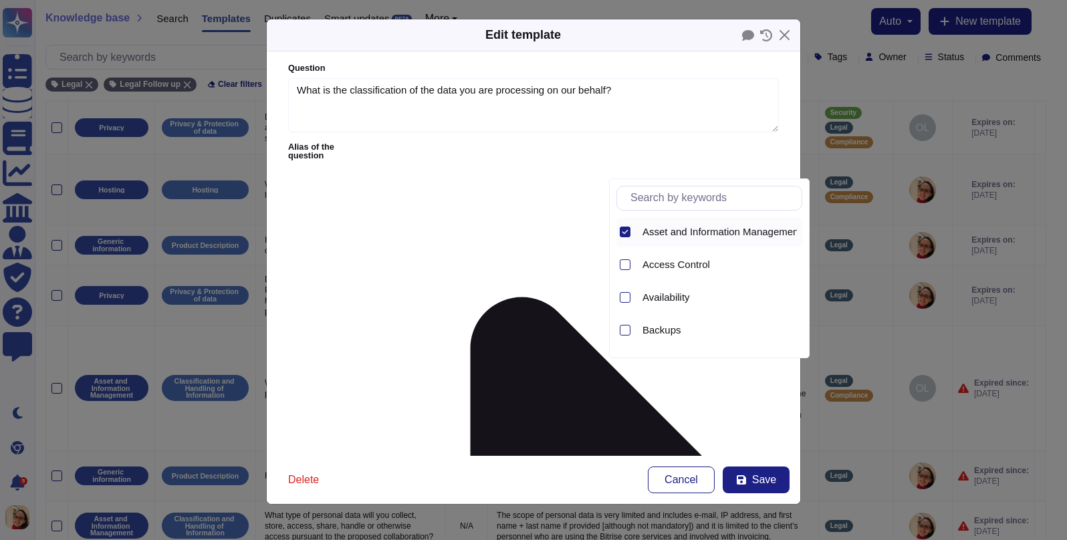
click at [630, 236] on div at bounding box center [625, 232] width 11 height 11
click at [773, 483] on span "Save" at bounding box center [764, 480] width 24 height 11
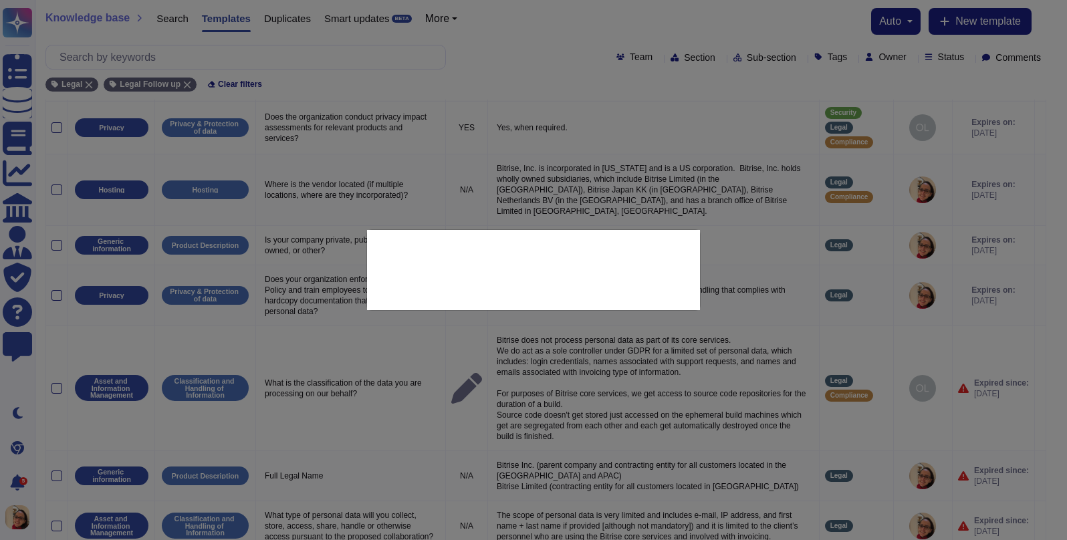
type textarea "Bitrise does not process personal data as part of its core services. We do act …"
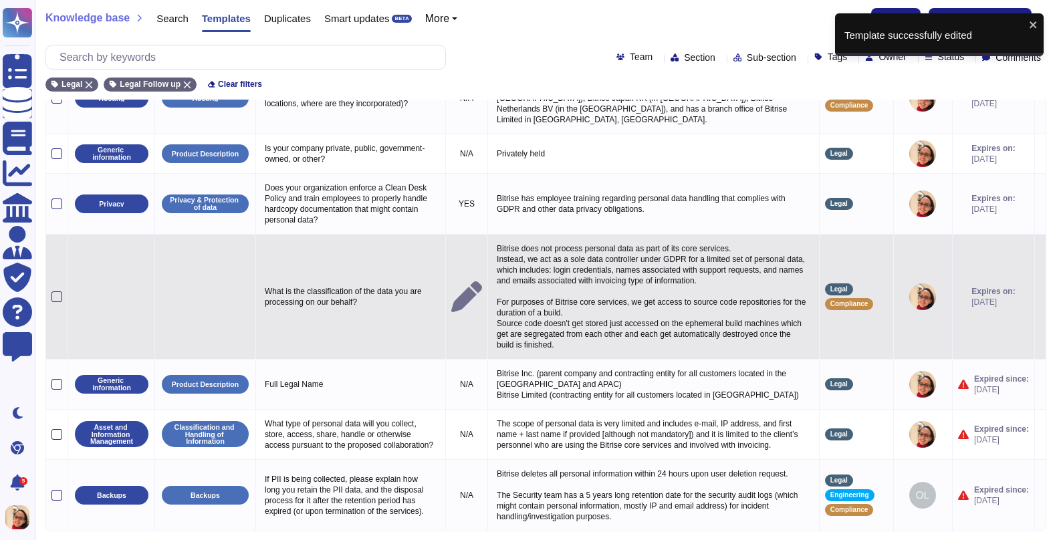
scroll to position [297, 0]
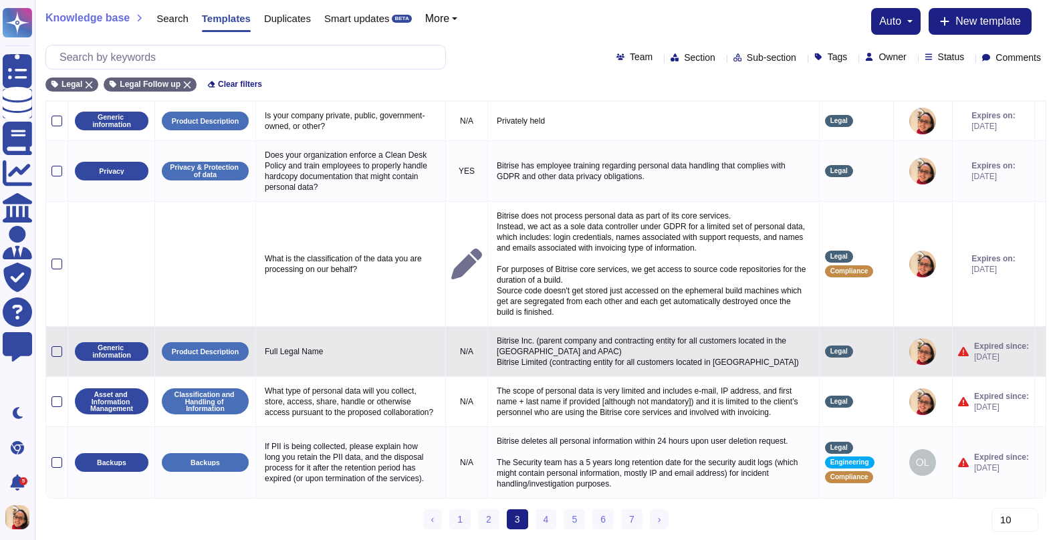
click at [867, 352] on icon at bounding box center [1040, 352] width 0 height 0
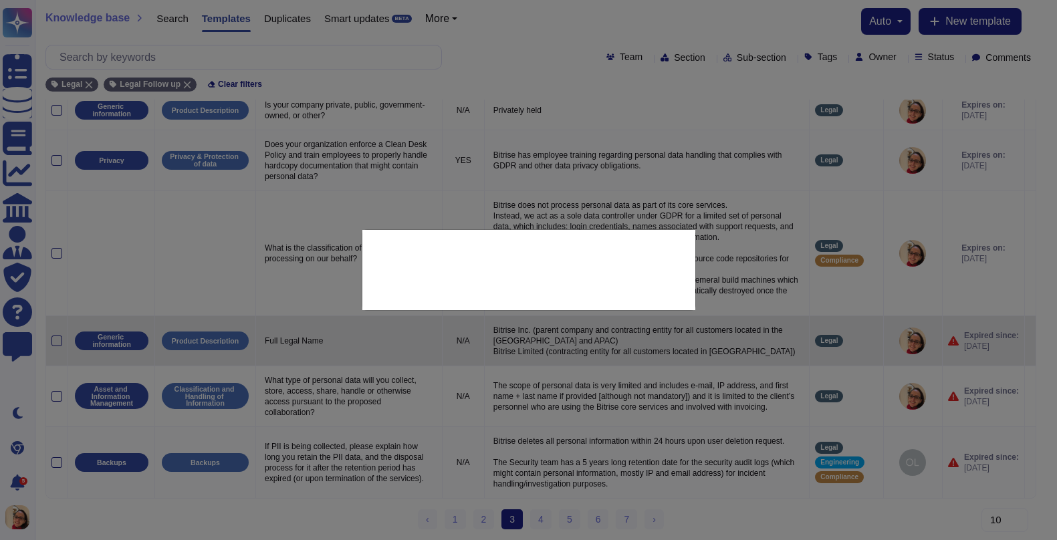
type textarea "Full Legal Name"
type textarea "Bitrise Inc. (parent company and contracting entity for all customers located i…"
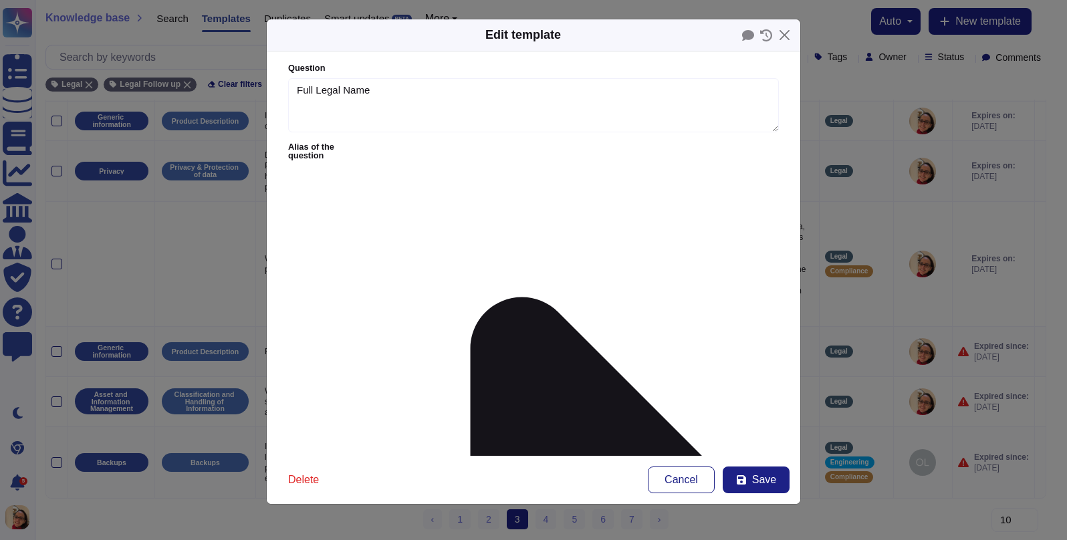
type textarea "Full Legal Name"
click at [775, 481] on span "Save" at bounding box center [764, 480] width 24 height 11
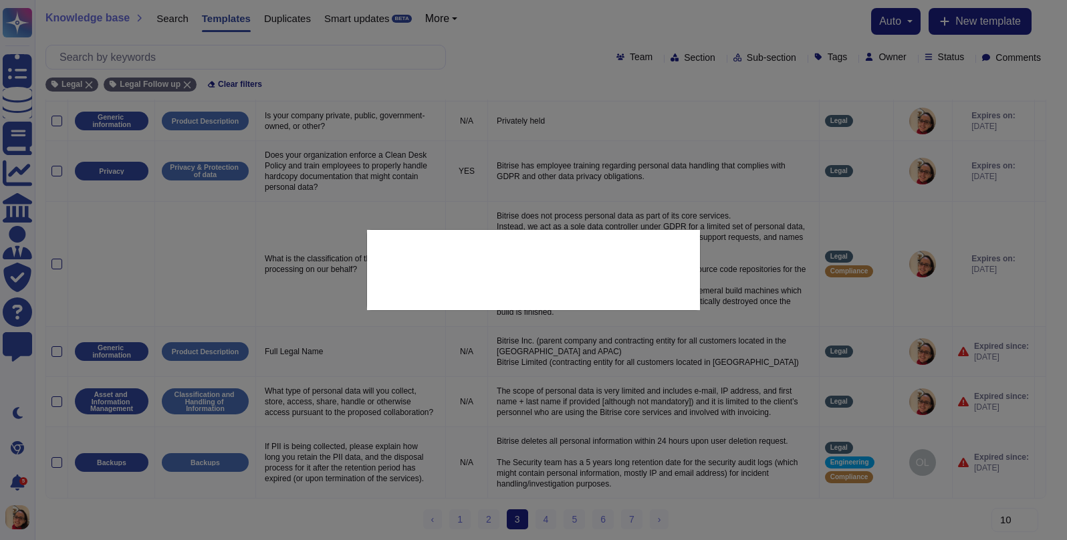
type textarea "Bitrise Inc. (parent company and contracting entity for all customers located i…"
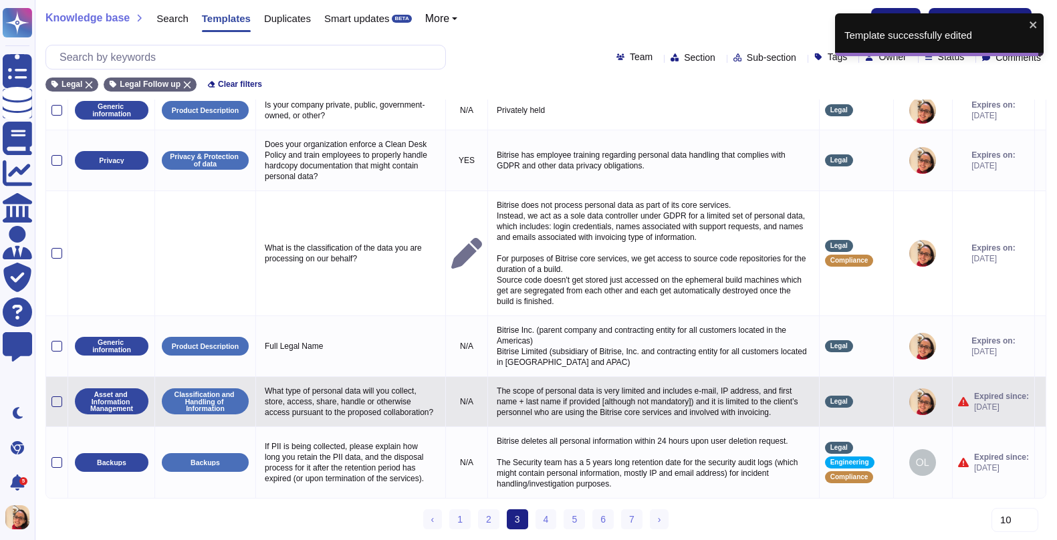
click at [867, 402] on icon at bounding box center [1040, 402] width 0 height 0
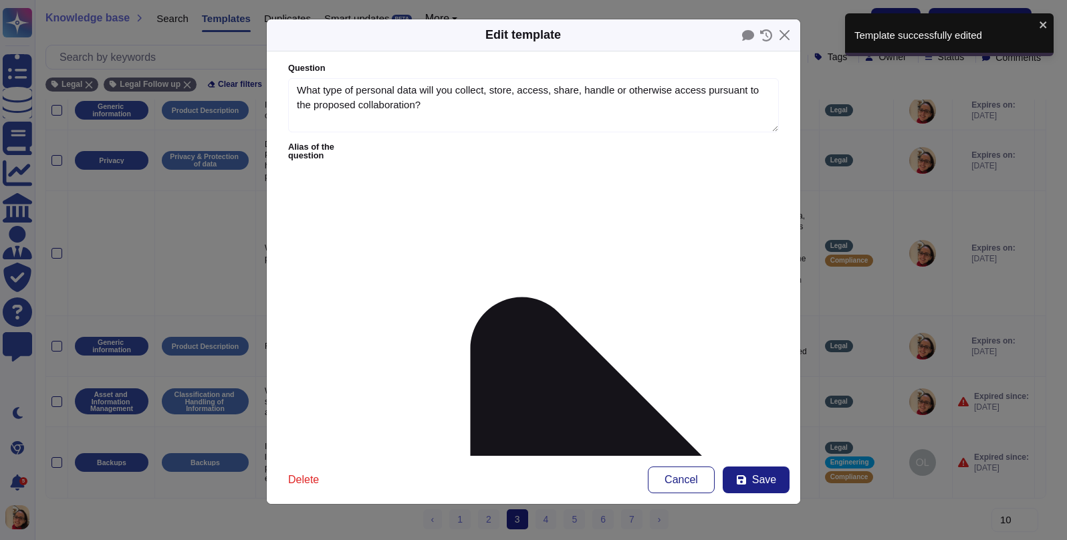
type textarea "What type of personal data will you collect, store, access, share, handle or ot…"
type textarea "The scope of personal data is very limited and includes e-mail, IP address, and…"
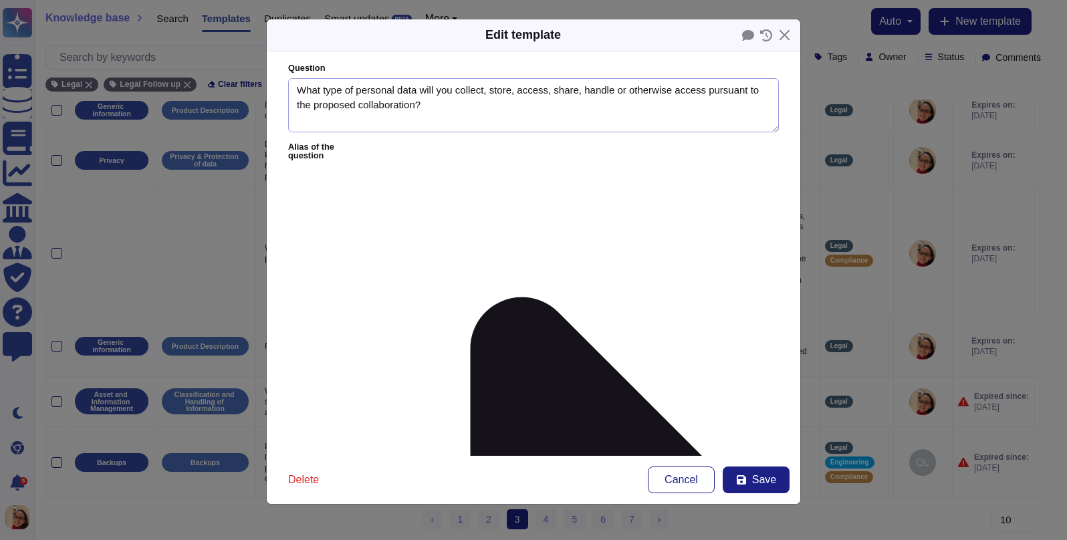
click at [528, 91] on textarea "What type of personal data will you collect, store, access, share, handle or ot…" at bounding box center [533, 105] width 491 height 55
type textarea "What type of personal data will you collect, store, share, handle or otherwise …"
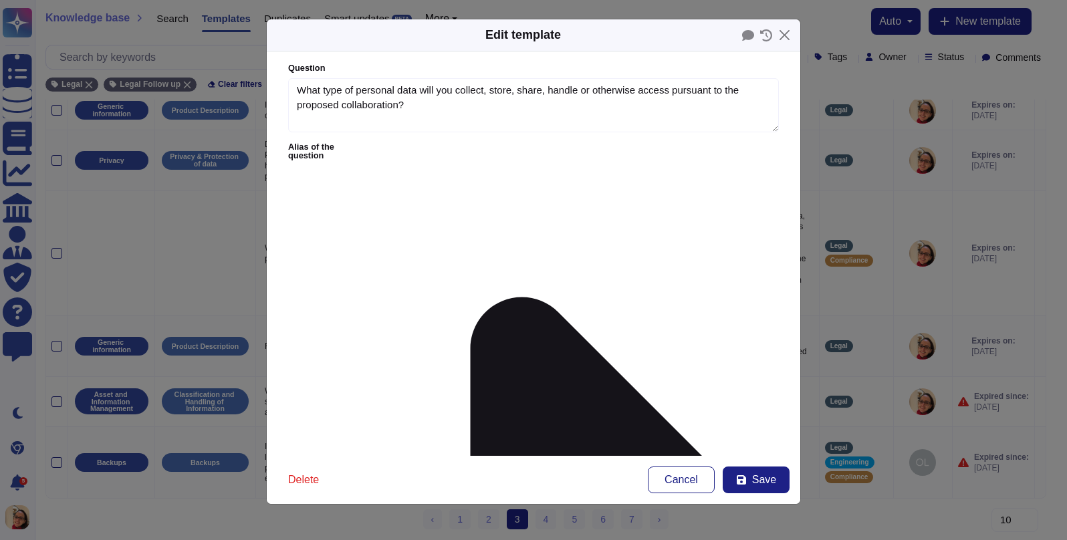
click at [767, 485] on span "Save" at bounding box center [764, 480] width 24 height 11
type textarea "The scope of personal data is very limited and includes e-mail, IP address, and…"
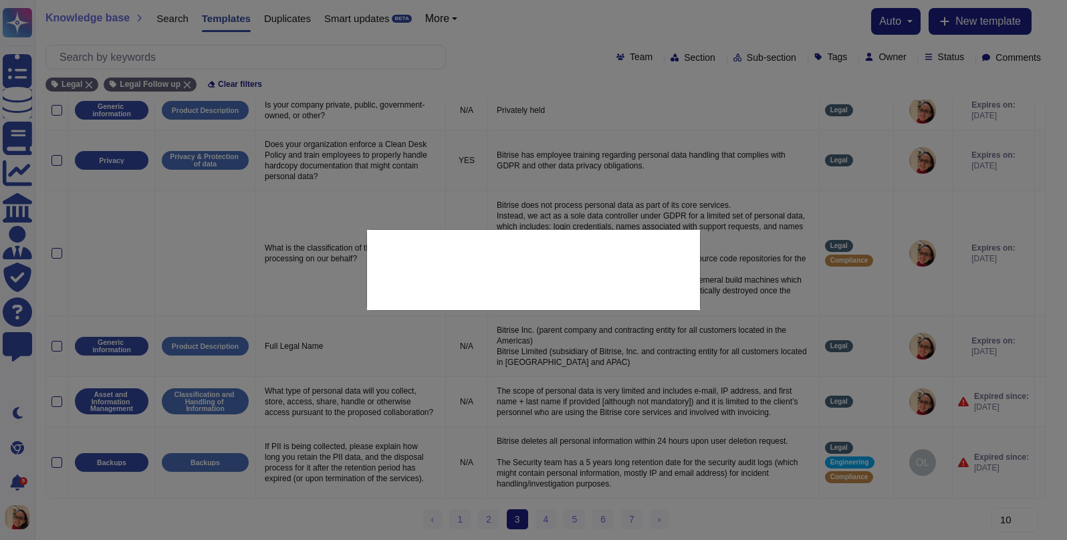
type textarea "What type of personal data will you collect, store, access, share, handle or ot…"
type textarea "The scope of personal data is very limited and includes e-mail, IP address, and…"
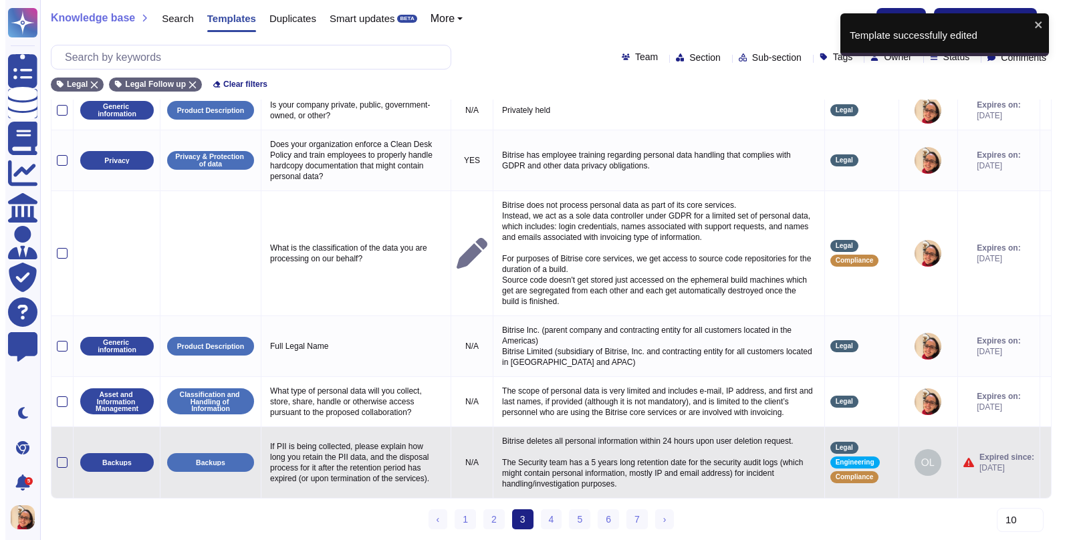
scroll to position [308, 0]
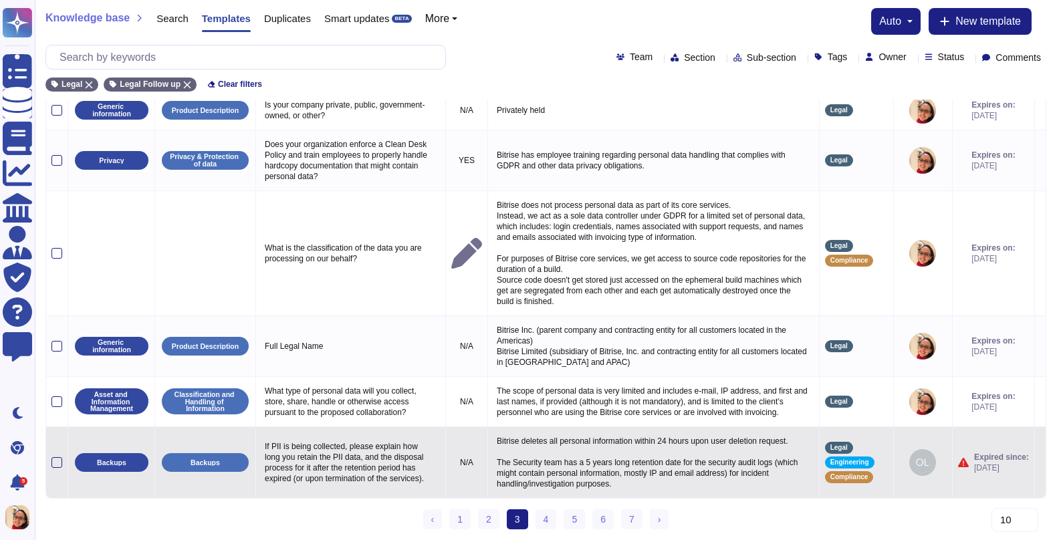
click at [867, 463] on icon at bounding box center [1040, 463] width 0 height 0
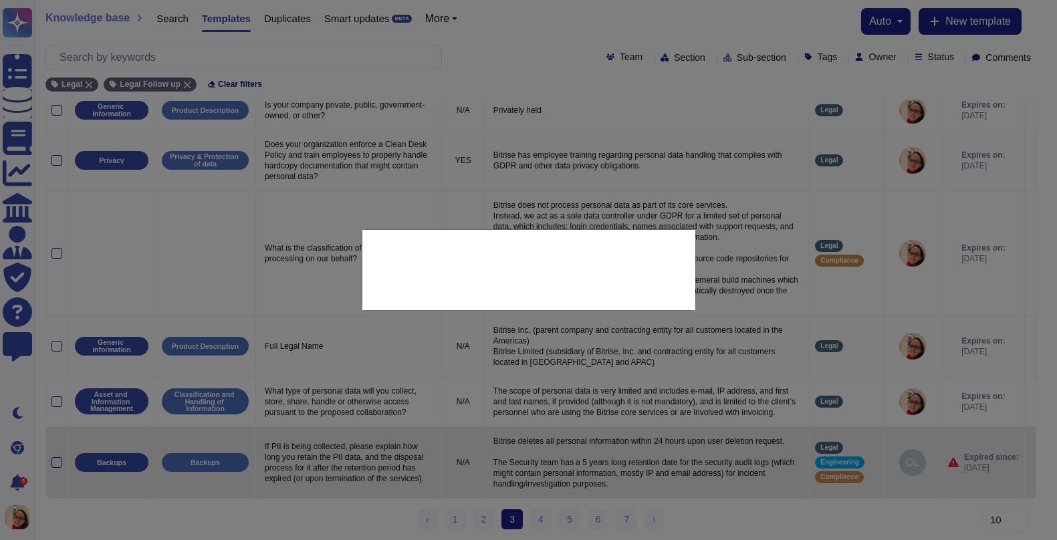
type textarea "If PII is being collected, please explain how long you retain the PII data, and…"
type textarea "Bitrise deletes all personal information within 24 hours upon user deletion req…"
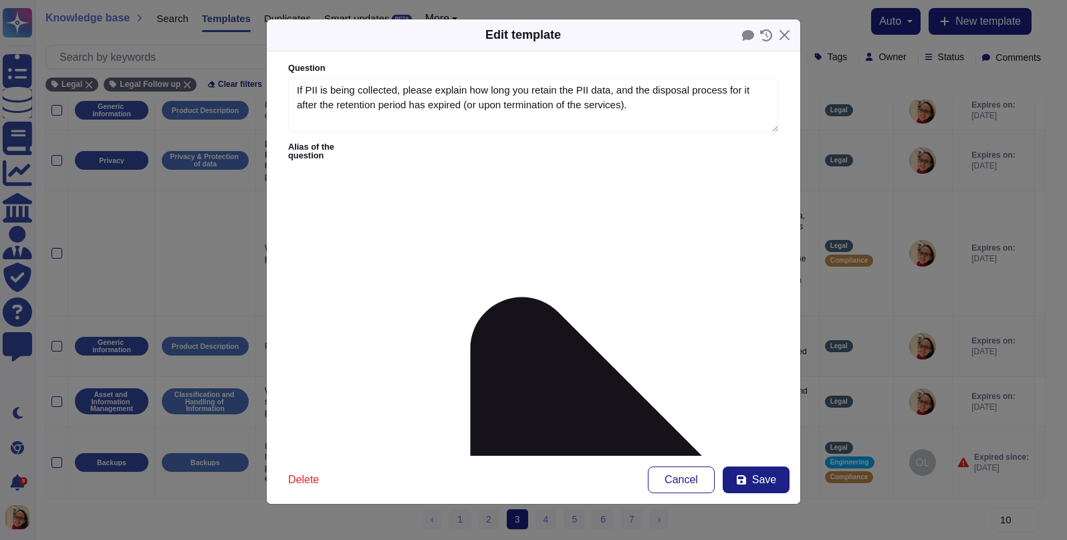
type textarea "If PII is being collected, please explain how long you retain the PII data, and…"
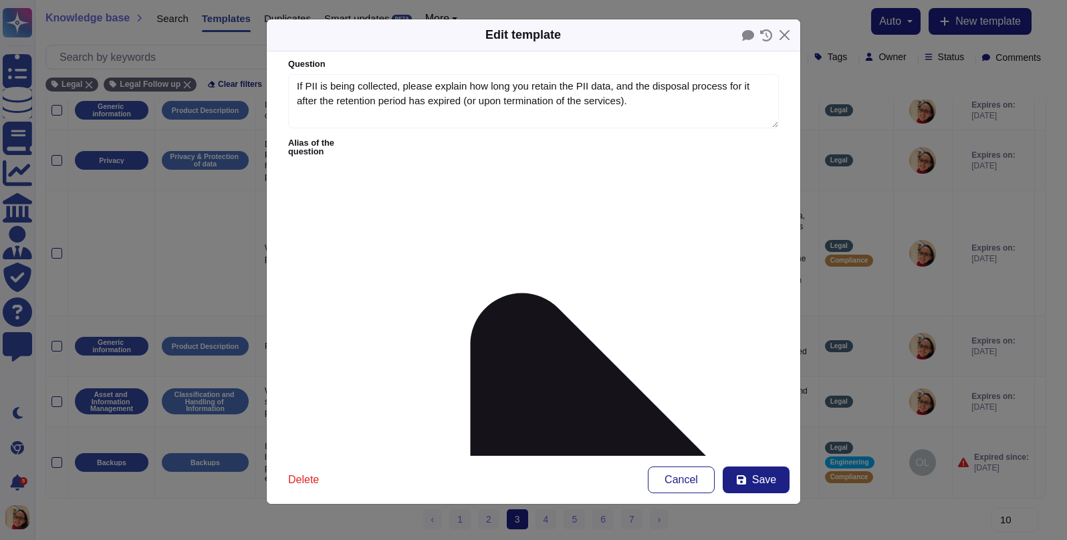
scroll to position [5, 0]
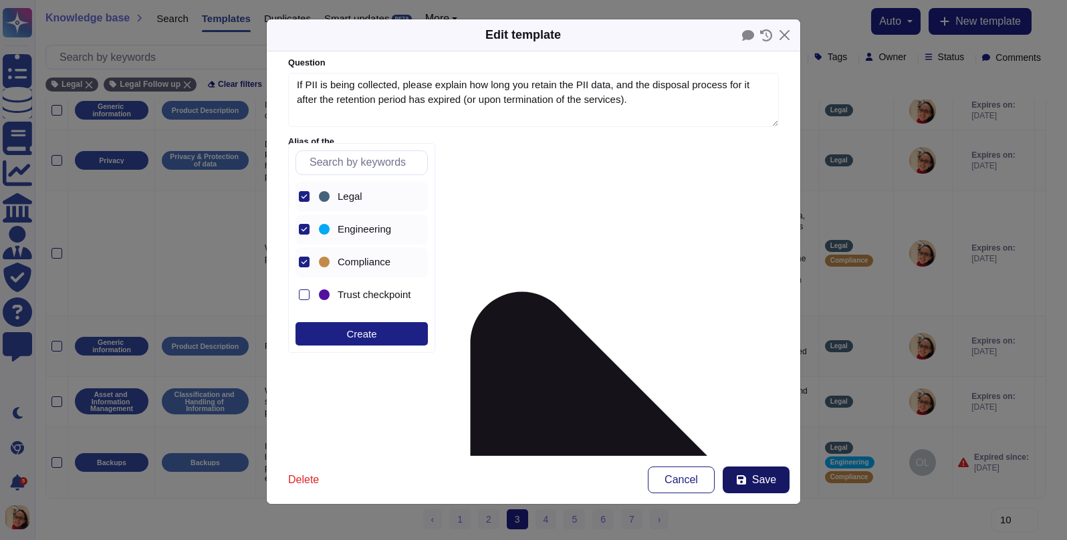
click at [769, 479] on span "Save" at bounding box center [764, 480] width 24 height 11
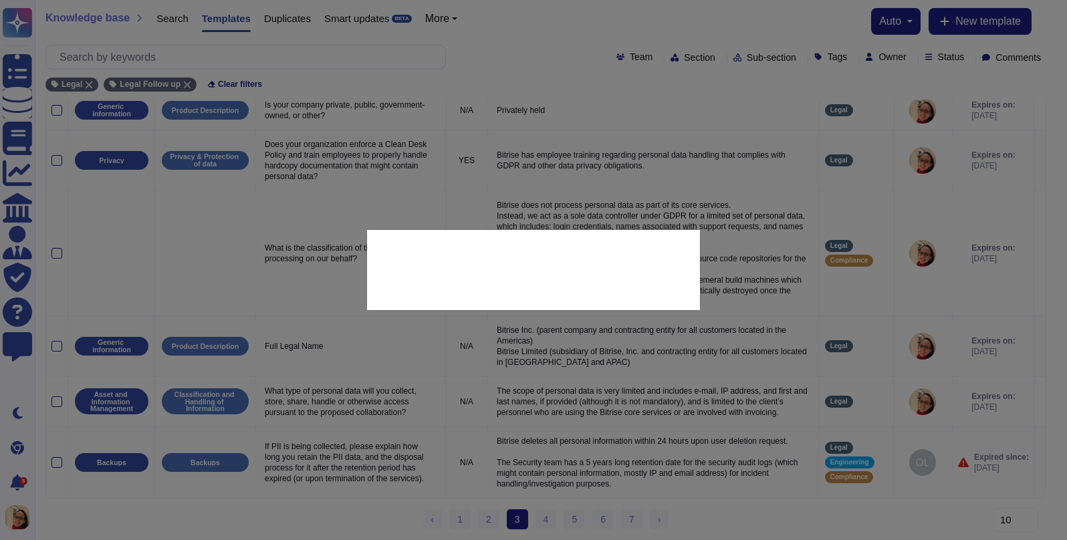
type textarea "Bitrise deletes all personal information within 24 hours upon user deletion req…"
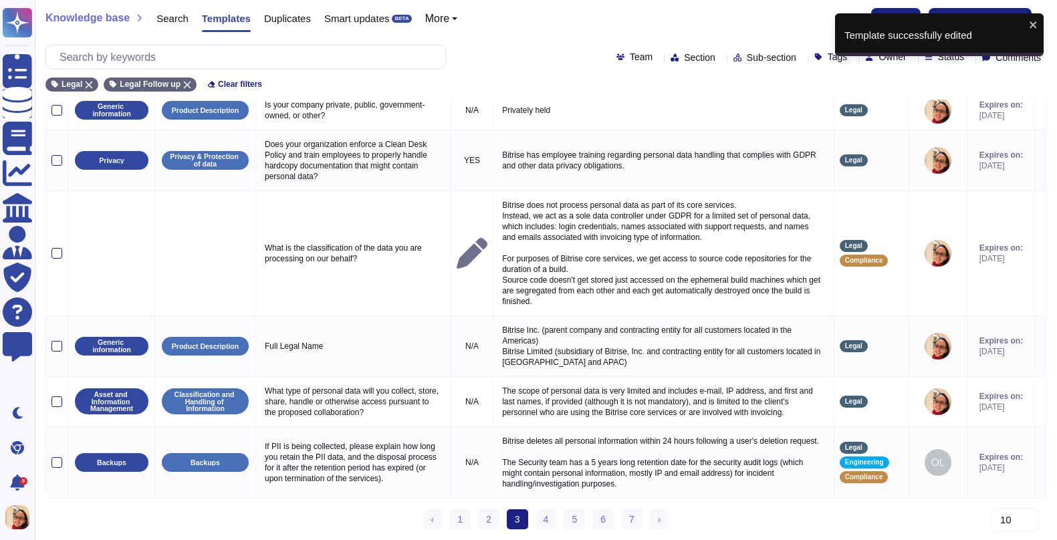
scroll to position [308, 0]
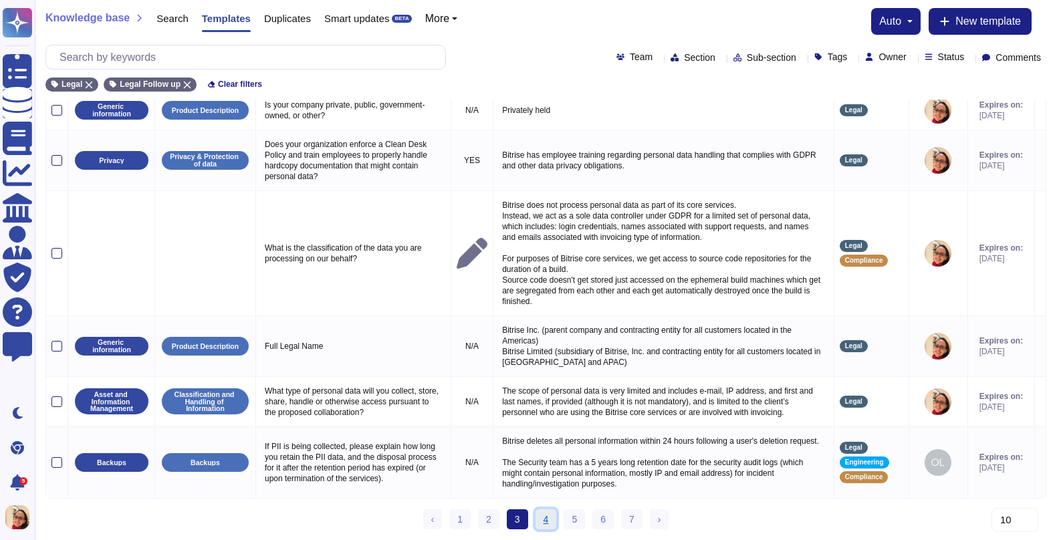
click at [549, 521] on link "4" at bounding box center [545, 519] width 21 height 20
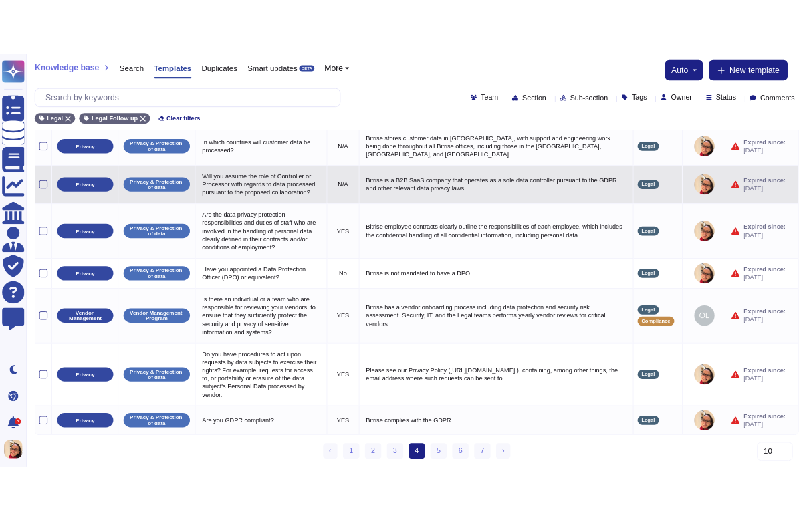
scroll to position [0, 0]
